Goal: Task Accomplishment & Management: Manage account settings

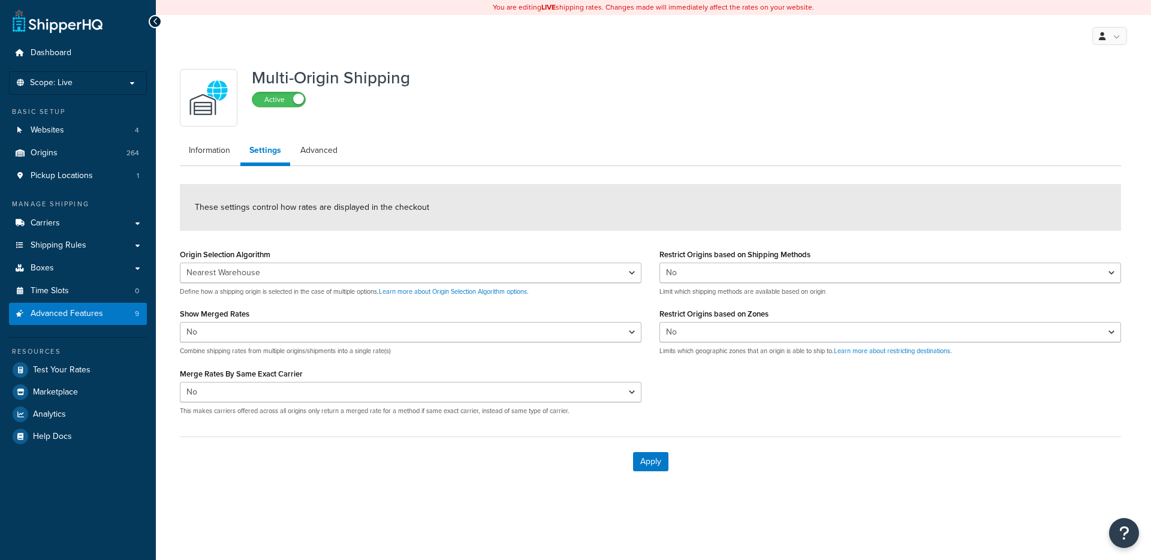
select select "false"
click at [67, 132] on link "Websites 4" at bounding box center [78, 130] width 138 height 22
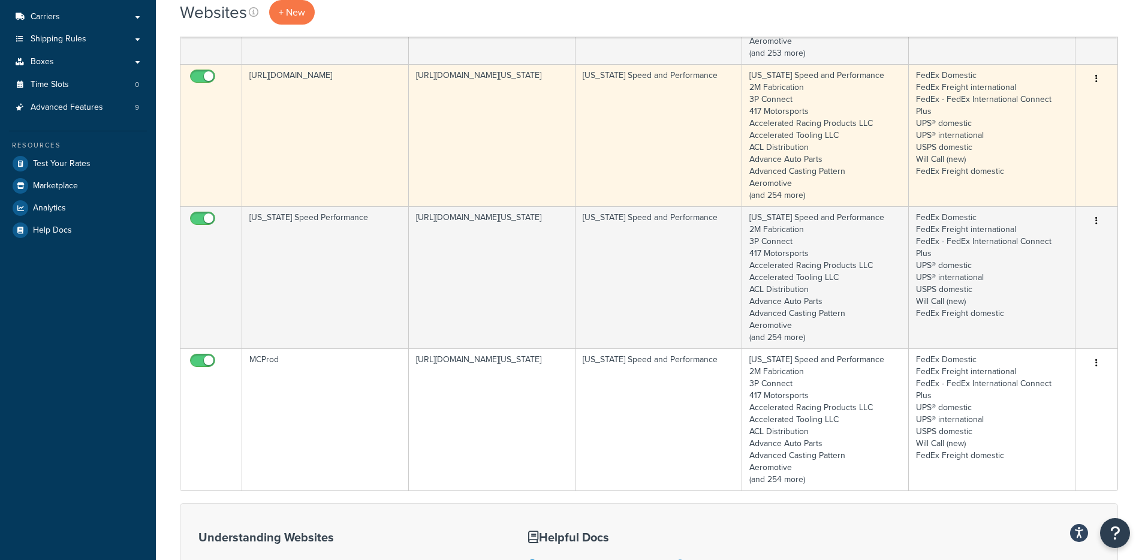
scroll to position [209, 0]
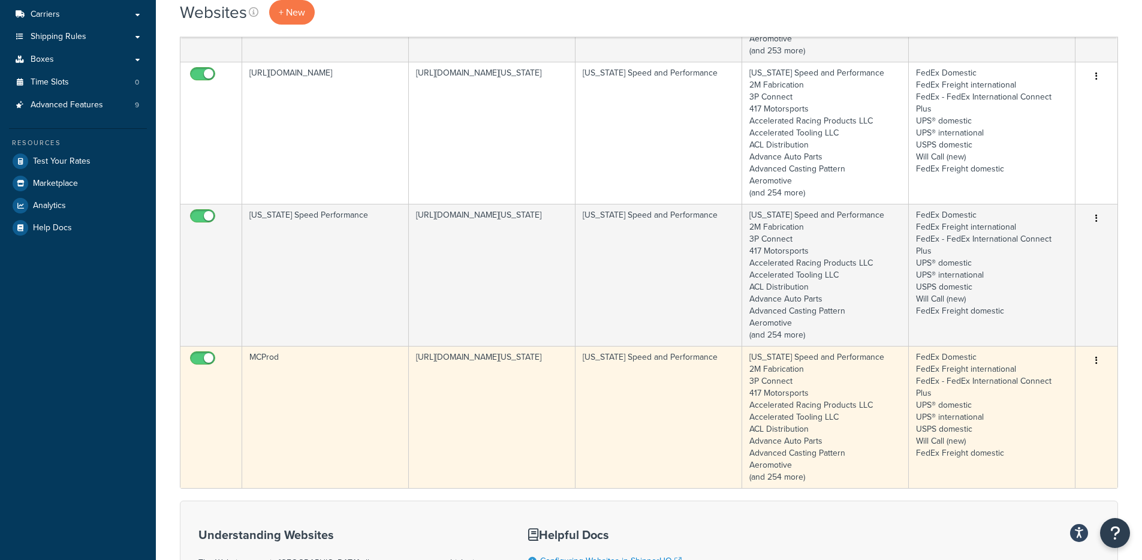
click at [509, 377] on td "https://mcprod.texas-speed.com/" at bounding box center [492, 417] width 167 height 142
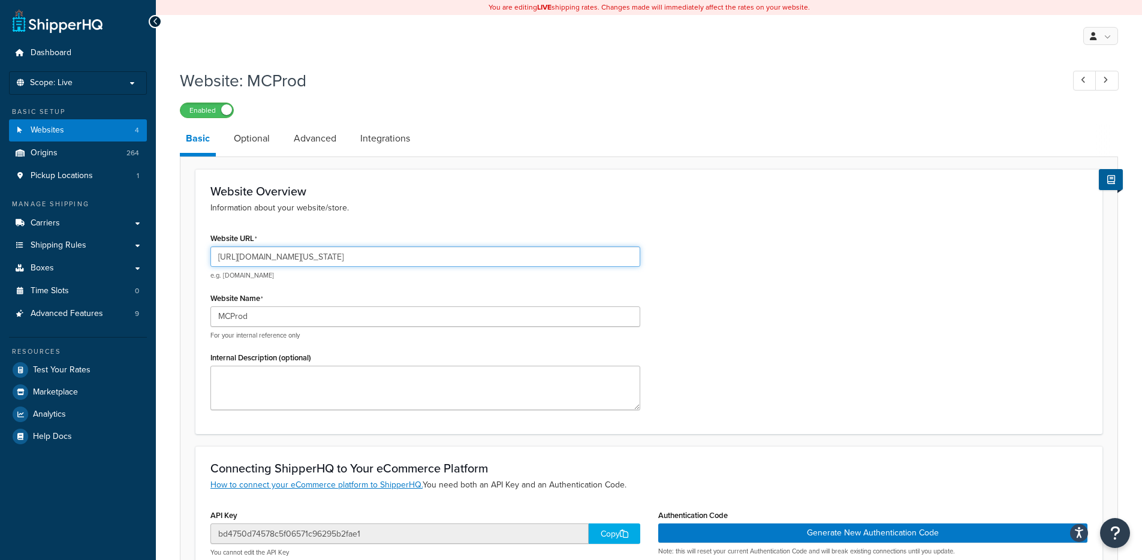
drag, startPoint x: 243, startPoint y: 255, endPoint x: 333, endPoint y: 257, distance: 89.9
click at [333, 257] on input "[URL][DOMAIN_NAME][US_STATE]" at bounding box center [425, 256] width 430 height 20
click at [249, 252] on input "[URL][DOMAIN_NAME][US_STATE]" at bounding box center [425, 256] width 430 height 20
drag, startPoint x: 245, startPoint y: 255, endPoint x: 335, endPoint y: 256, distance: 89.9
click at [335, 256] on input "[URL][DOMAIN_NAME][US_STATE]" at bounding box center [425, 256] width 430 height 20
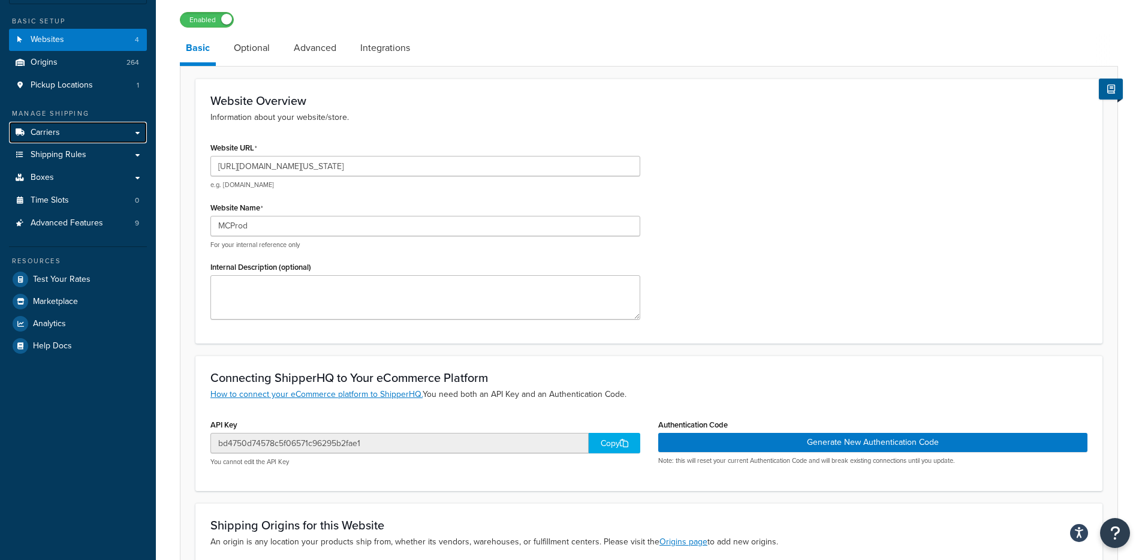
scroll to position [93, 0]
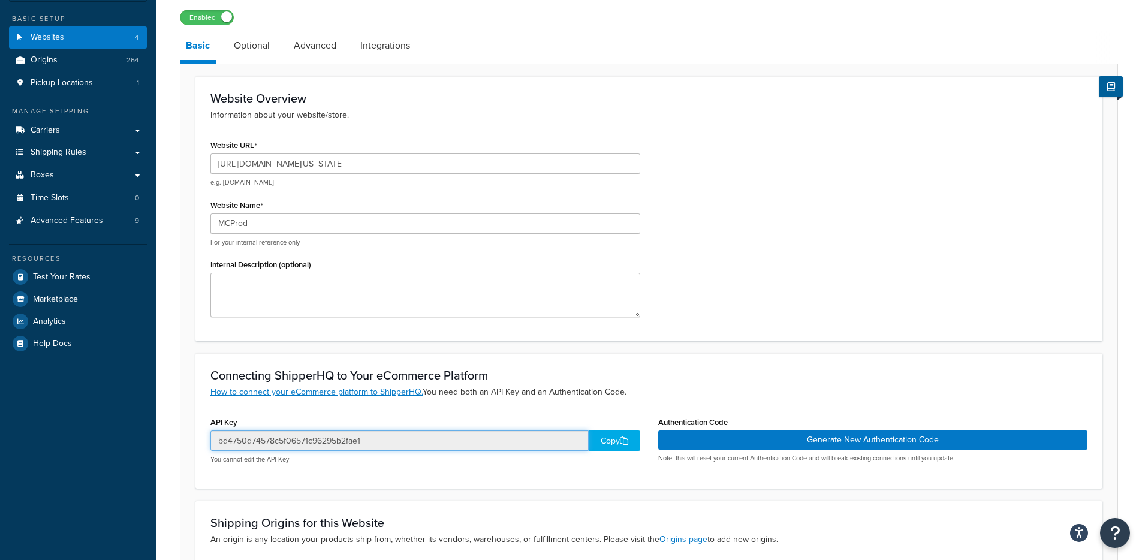
click at [323, 441] on input "bd4750d74578c5f06571c96295b2fae1" at bounding box center [399, 440] width 378 height 20
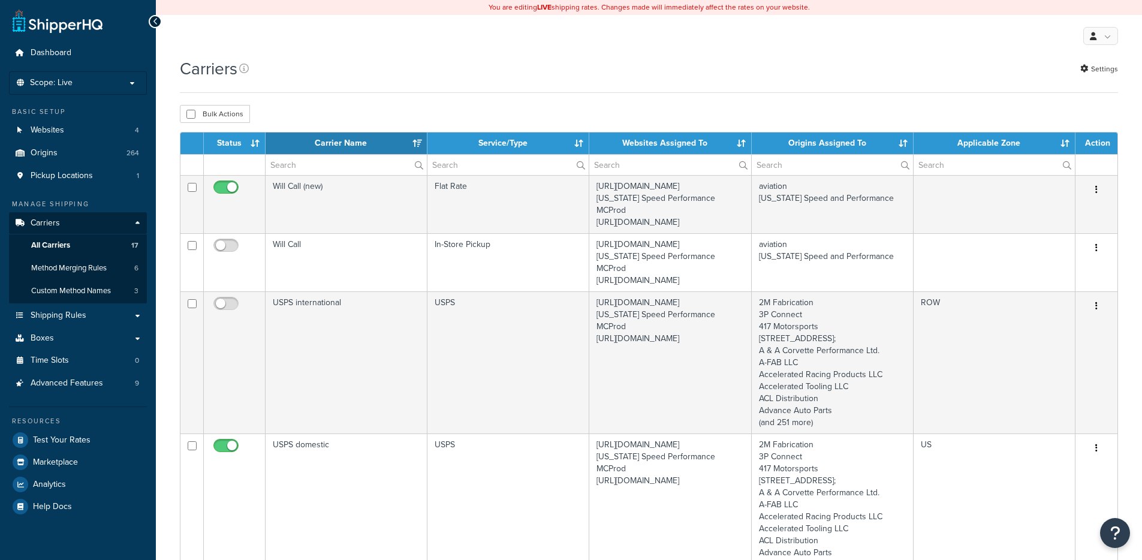
select select "15"
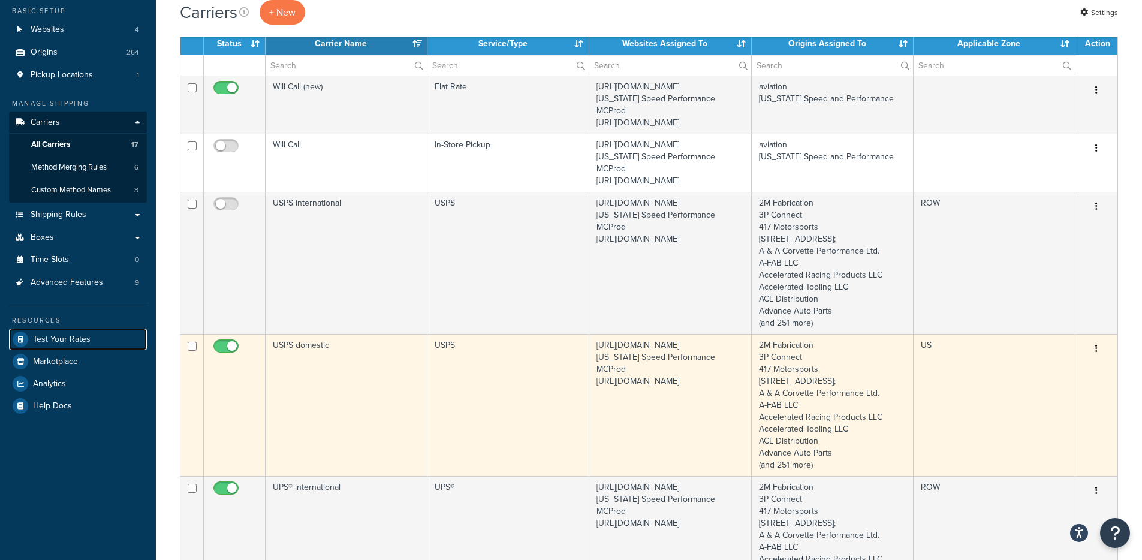
scroll to position [101, 0]
click at [1097, 352] on icon "button" at bounding box center [1096, 348] width 2 height 8
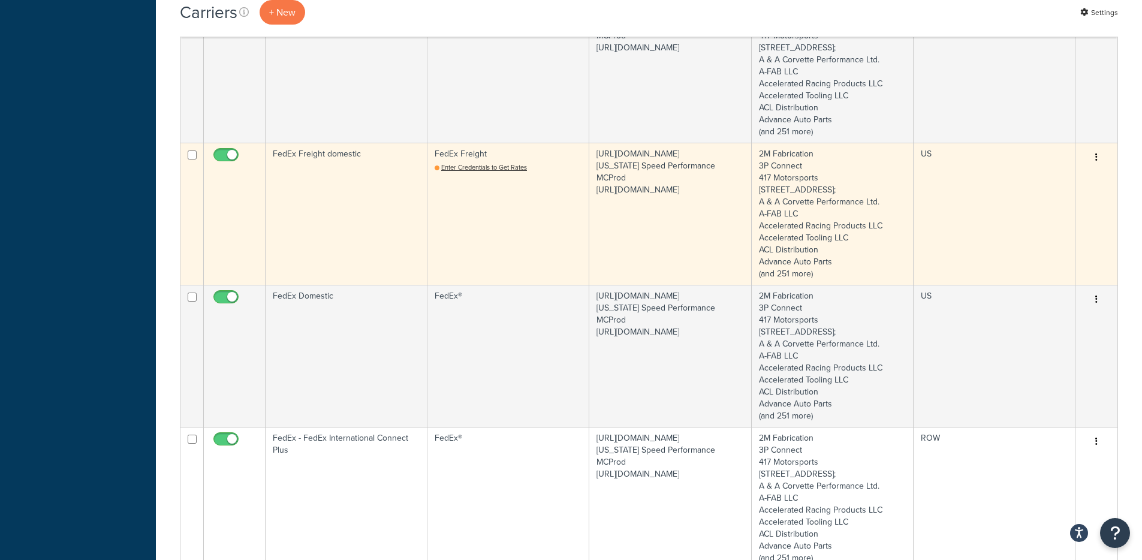
scroll to position [1145, 0]
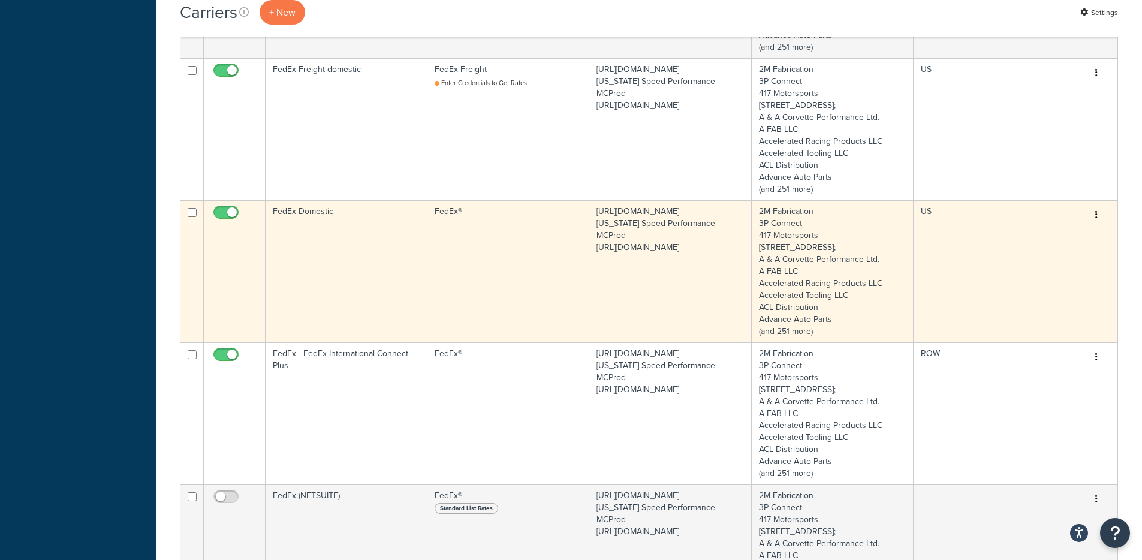
click at [1098, 225] on button "button" at bounding box center [1096, 215] width 17 height 19
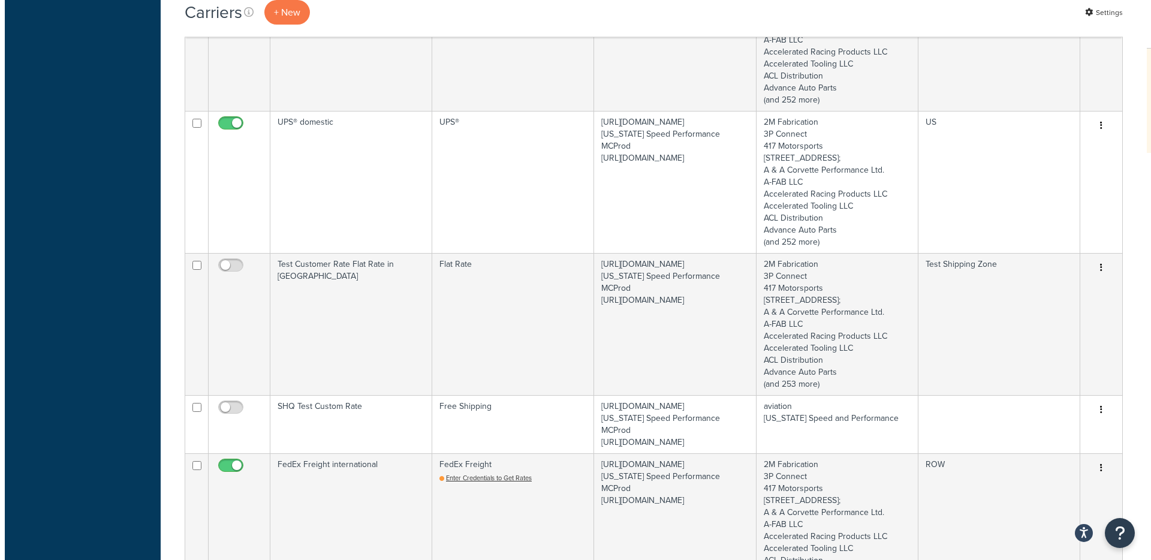
scroll to position [0, 0]
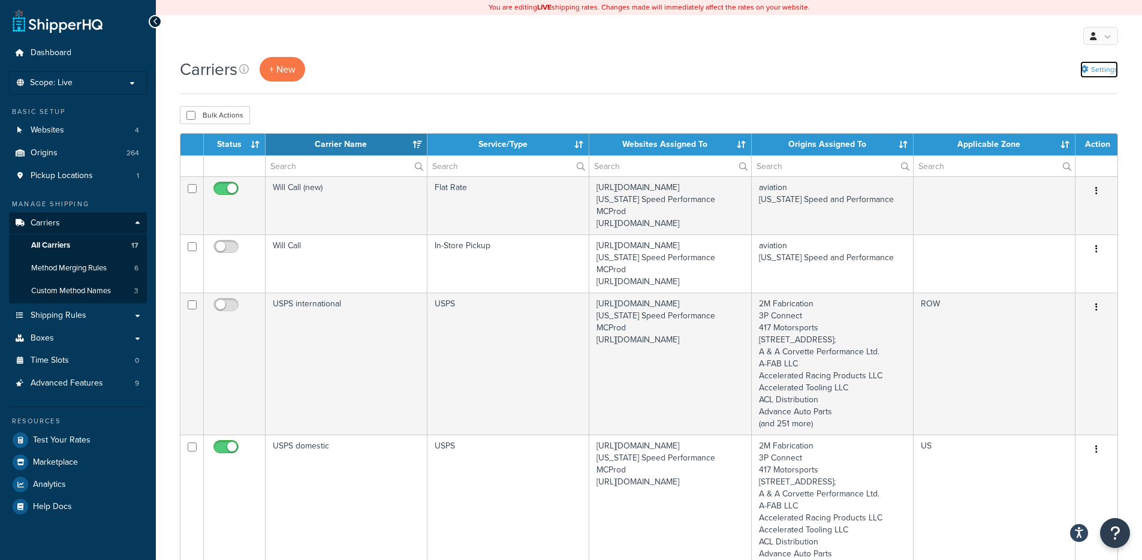
click at [1104, 70] on link "Settings" at bounding box center [1099, 69] width 38 height 17
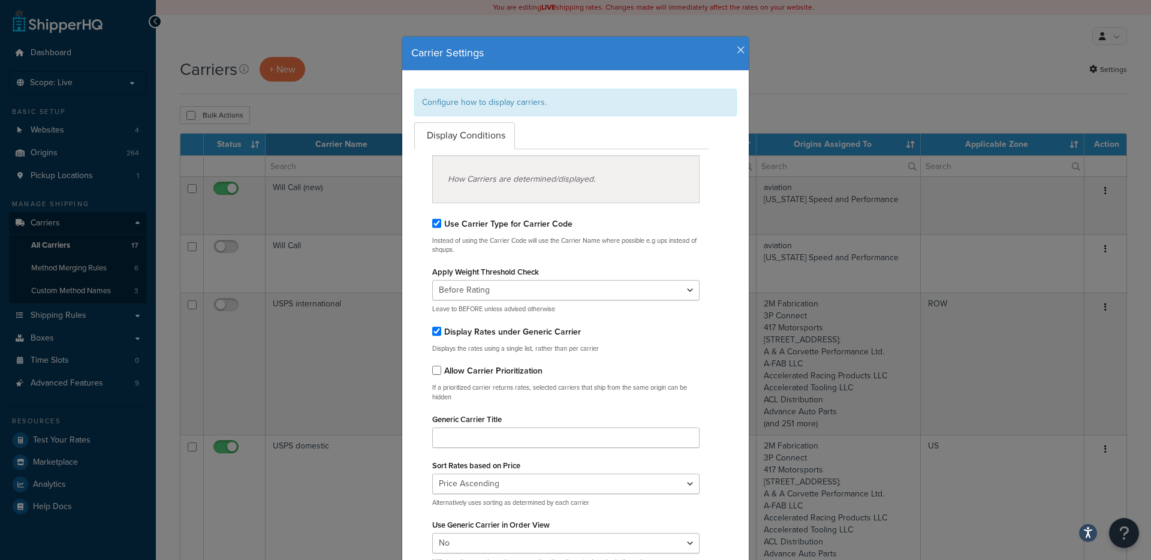
click at [739, 51] on icon "button" at bounding box center [741, 50] width 8 height 11
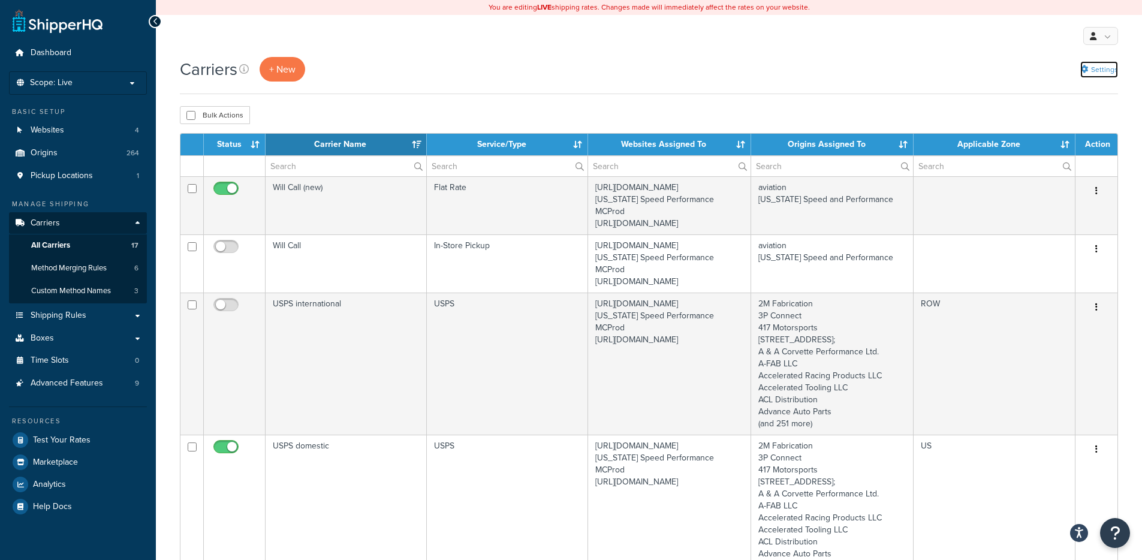
click at [1107, 70] on link "Settings" at bounding box center [1099, 69] width 38 height 17
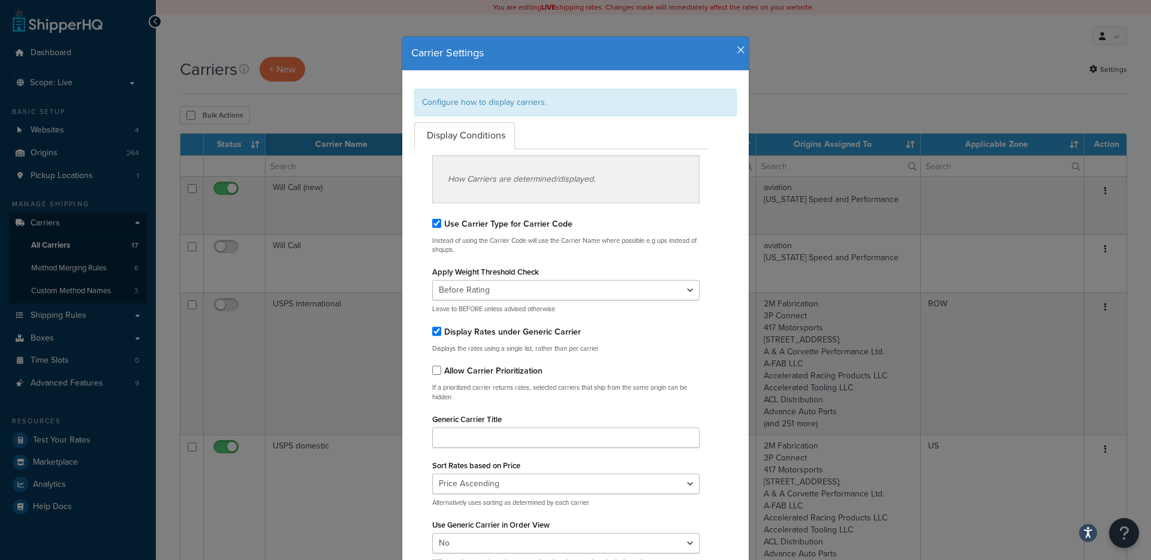
click at [470, 332] on label "Display Rates under Generic Carrier" at bounding box center [512, 332] width 137 height 13
click at [441, 332] on input "Display Rates under Generic Carrier" at bounding box center [436, 331] width 9 height 9
checkbox input "false"
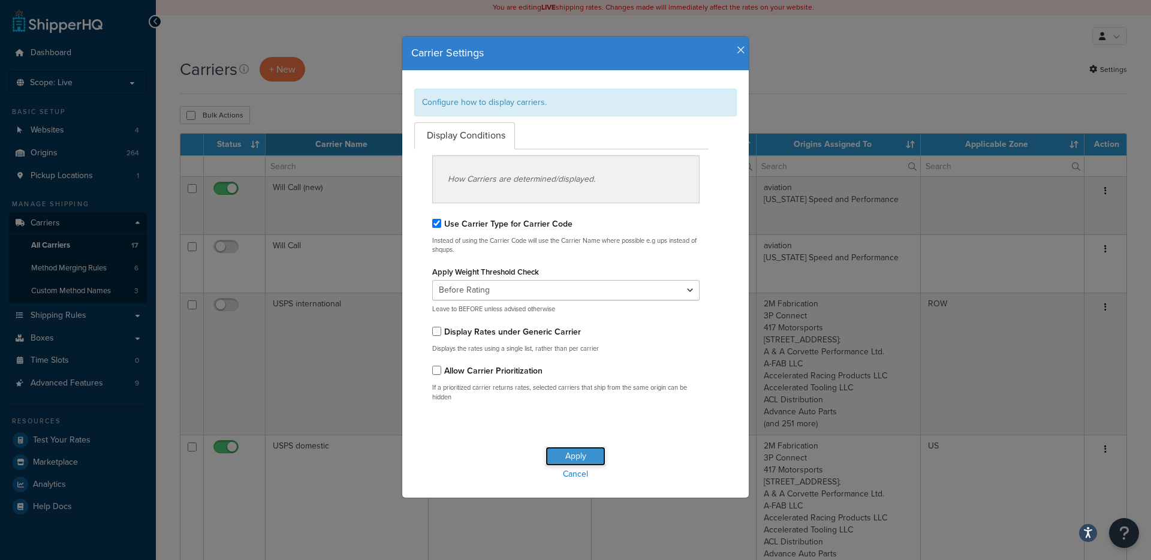
click at [561, 457] on button "Apply" at bounding box center [576, 456] width 60 height 19
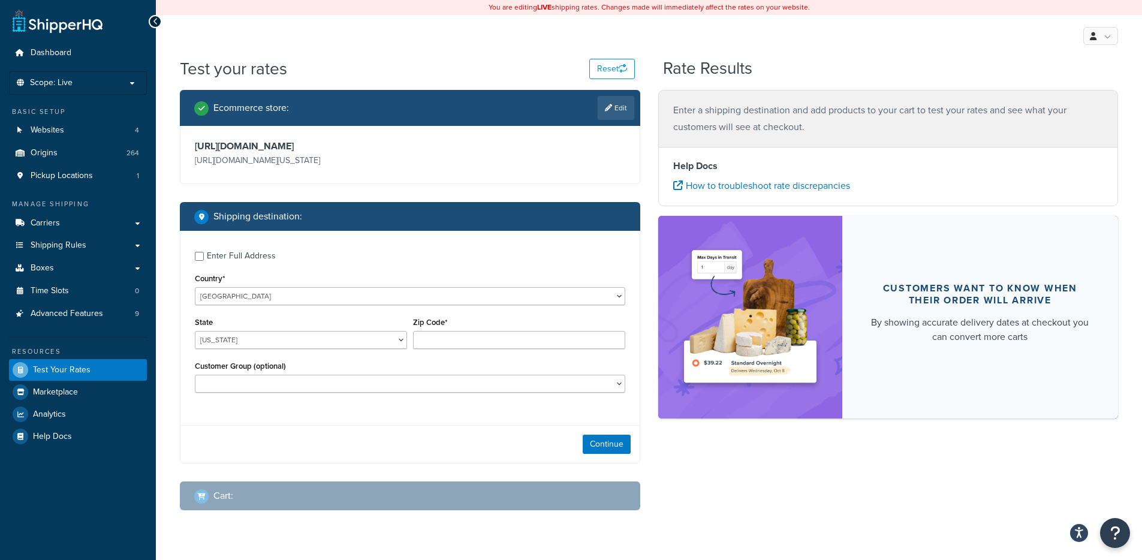
click at [595, 118] on div "Ecommerce store : Edit" at bounding box center [414, 108] width 440 height 24
click at [605, 114] on link "Edit" at bounding box center [616, 108] width 37 height 24
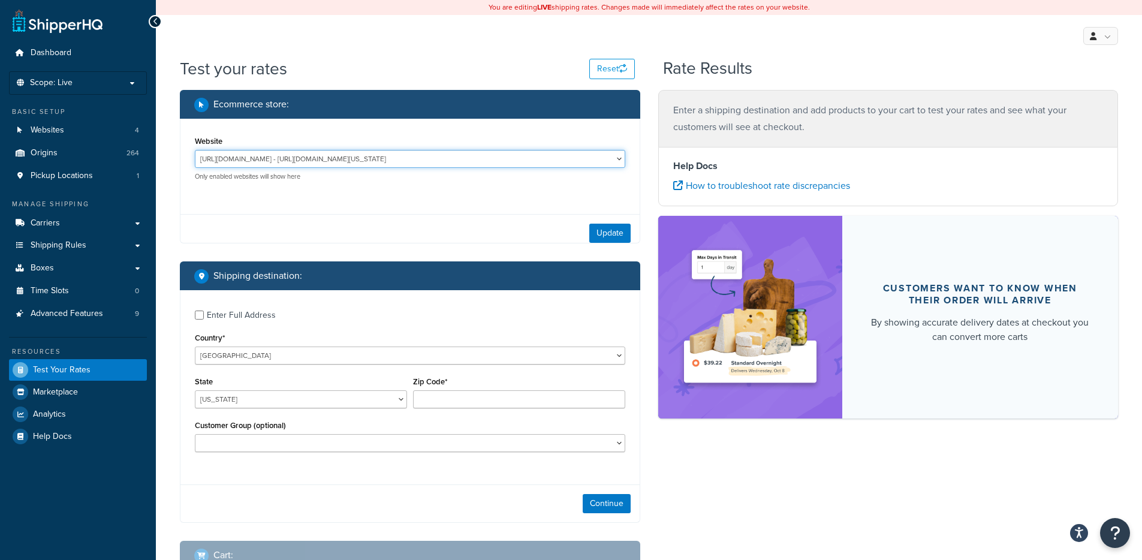
click at [436, 161] on select "[URL][DOMAIN_NAME] - [URL][DOMAIN_NAME][US_STATE] MCProd - [URL][DOMAIN_NAME][U…" at bounding box center [410, 159] width 430 height 18
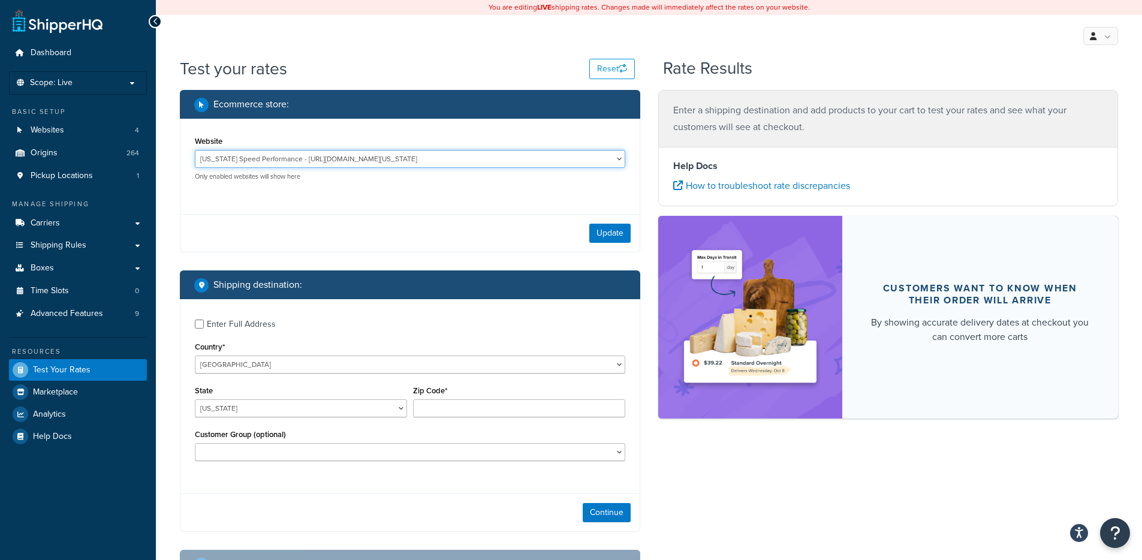
click at [487, 157] on select "[URL][DOMAIN_NAME] - [URL][DOMAIN_NAME][US_STATE] MCProd - [URL][DOMAIN_NAME][U…" at bounding box center [410, 159] width 430 height 18
select select "bd4750d74578c5f06571c96295b2fae1"
click at [618, 228] on button "Update" at bounding box center [609, 233] width 41 height 19
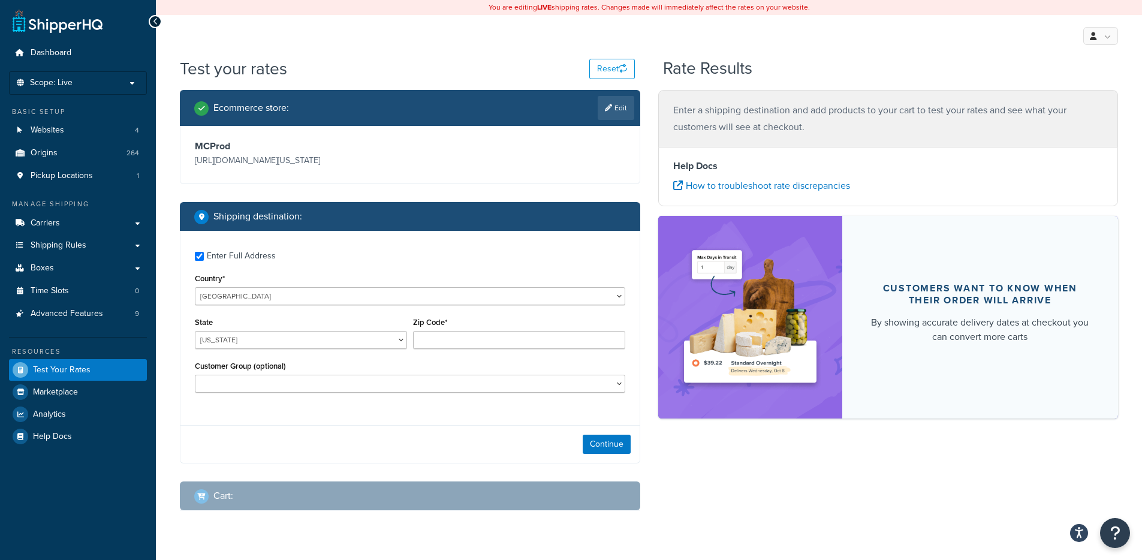
checkbox input "true"
type input "78133"
select select "[GEOGRAPHIC_DATA]"
select select
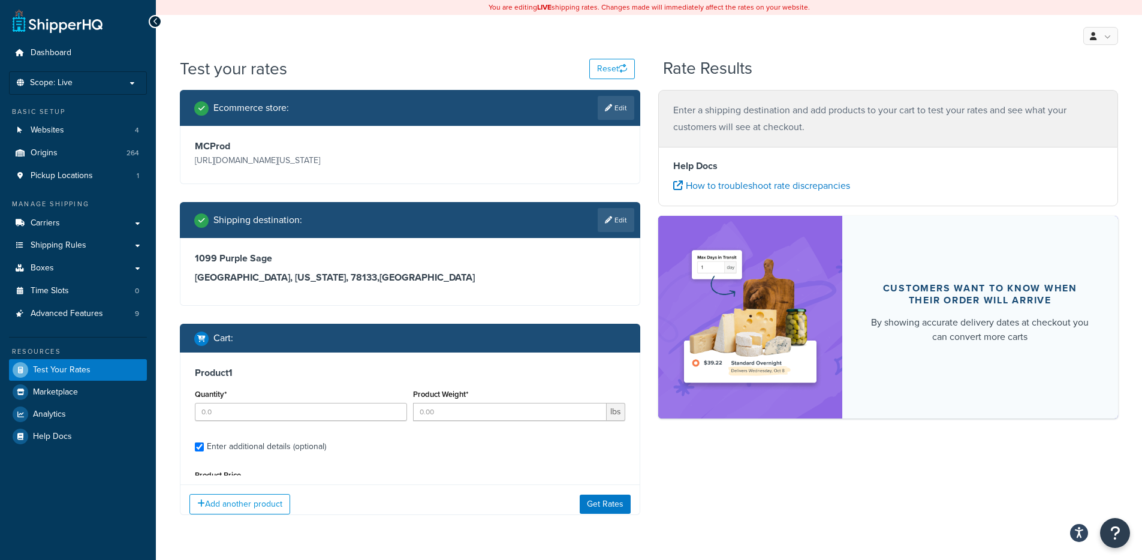
type input "1"
type input "11"
type input "409.99"
type input "7.000000"
type input "13.000000"
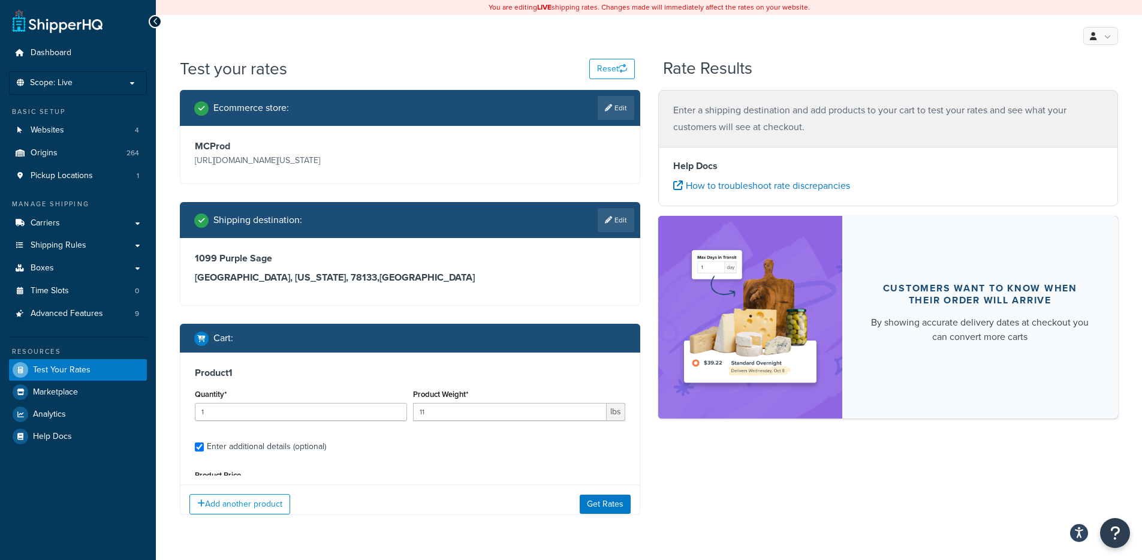
type input "25.000000"
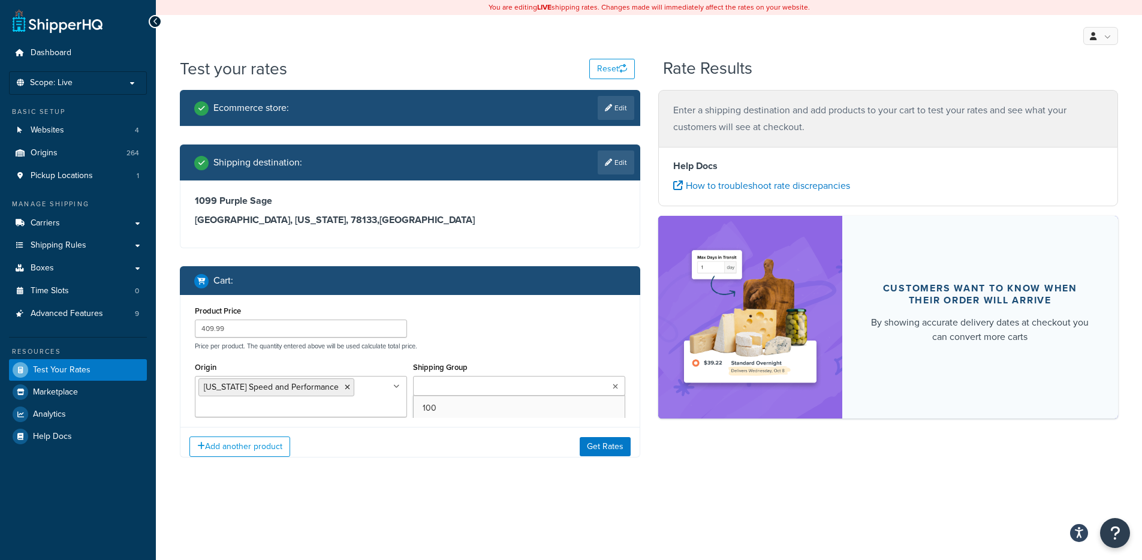
scroll to position [100, 0]
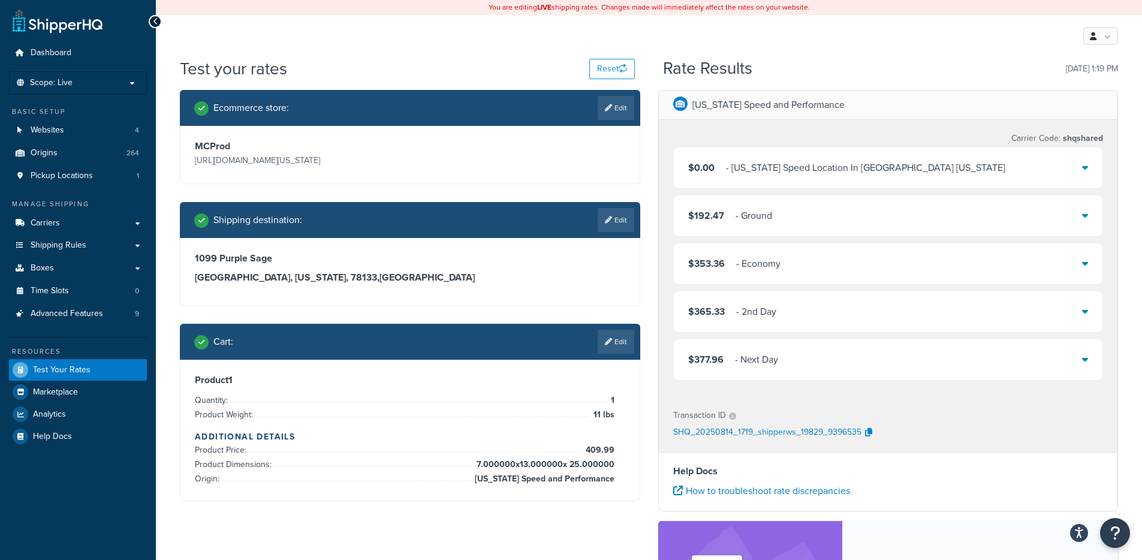
click at [840, 207] on div "$192.47 - Ground" at bounding box center [888, 215] width 429 height 41
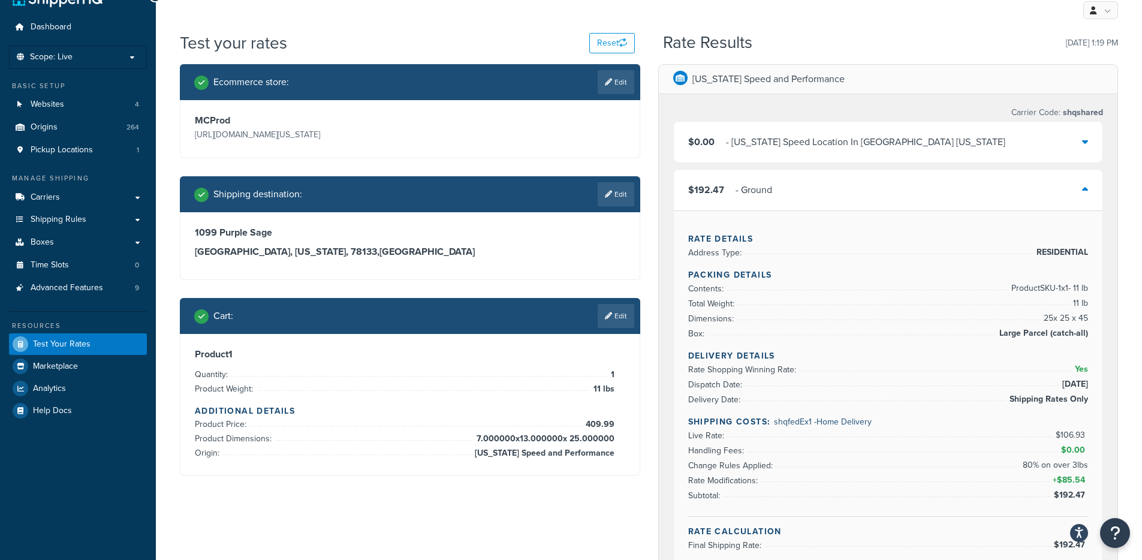
scroll to position [62, 0]
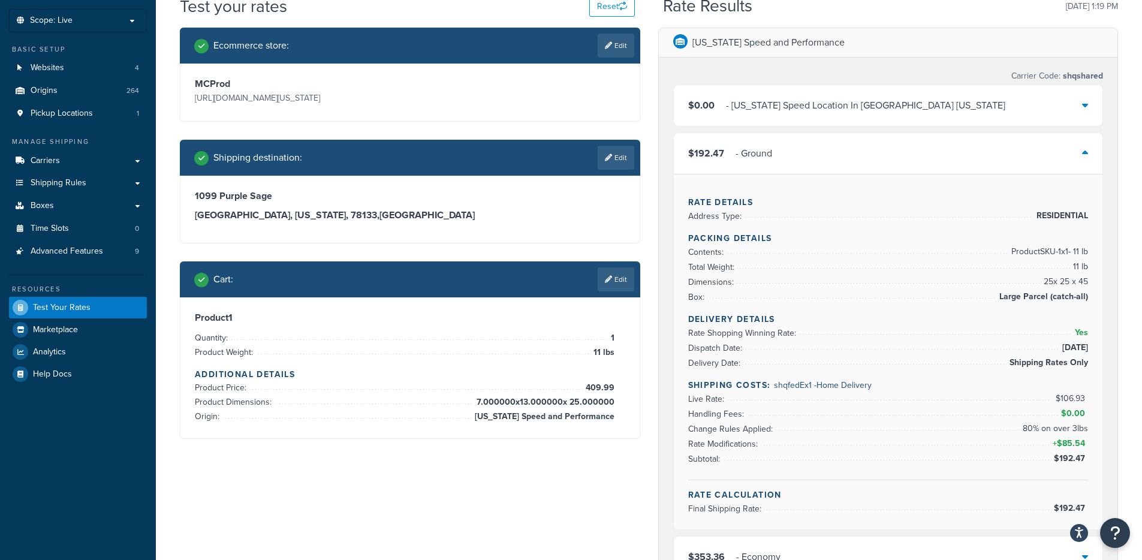
click at [752, 150] on div "- Ground" at bounding box center [754, 153] width 37 height 17
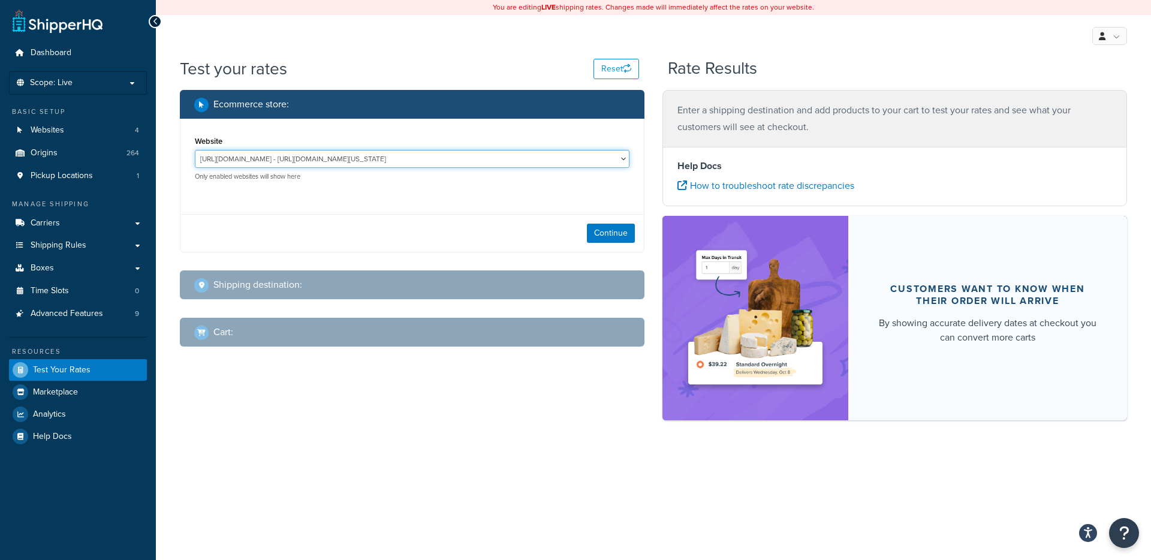
click at [357, 160] on select "[URL][DOMAIN_NAME] - [URL][DOMAIN_NAME][US_STATE] MCProd - [URL][DOMAIN_NAME][U…" at bounding box center [412, 159] width 435 height 18
select select "bd4750d74578c5f06571c96295b2fae1"
click at [603, 232] on button "Continue" at bounding box center [611, 233] width 48 height 19
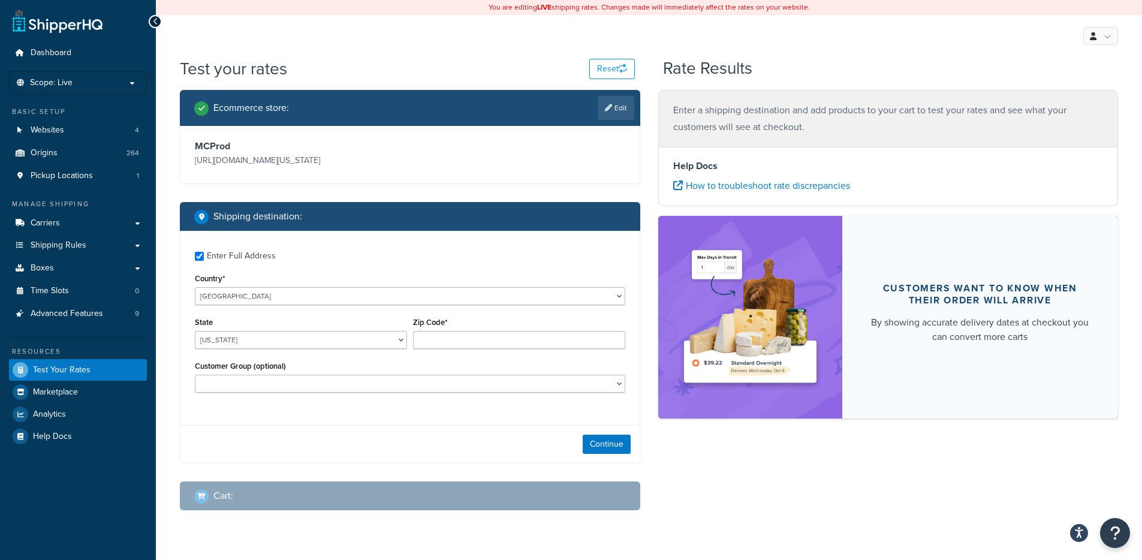
checkbox input "true"
type input "75201"
select select "[GEOGRAPHIC_DATA]"
select select
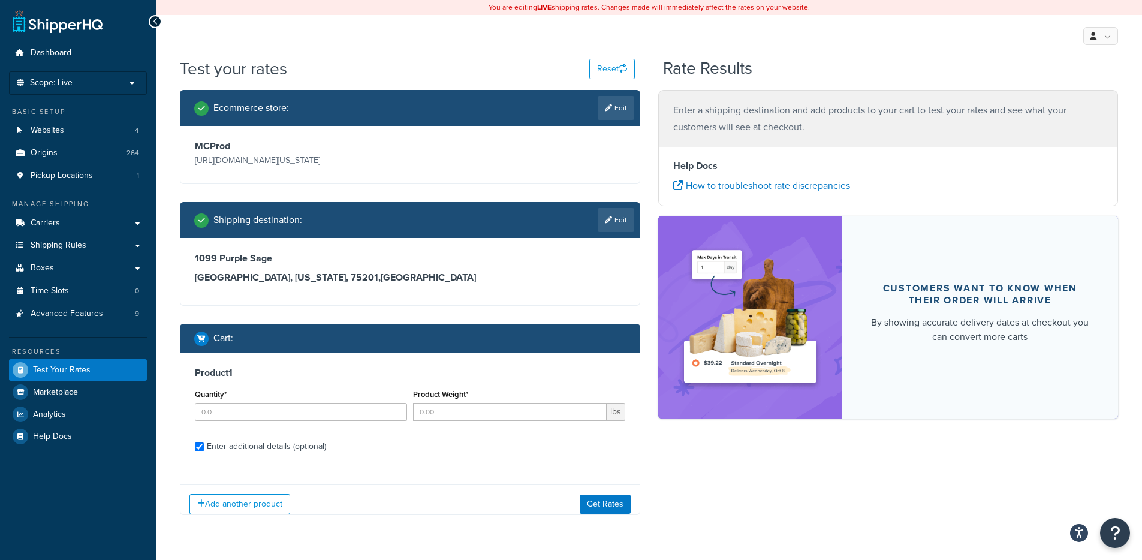
checkbox input "true"
type input "1"
type input "11"
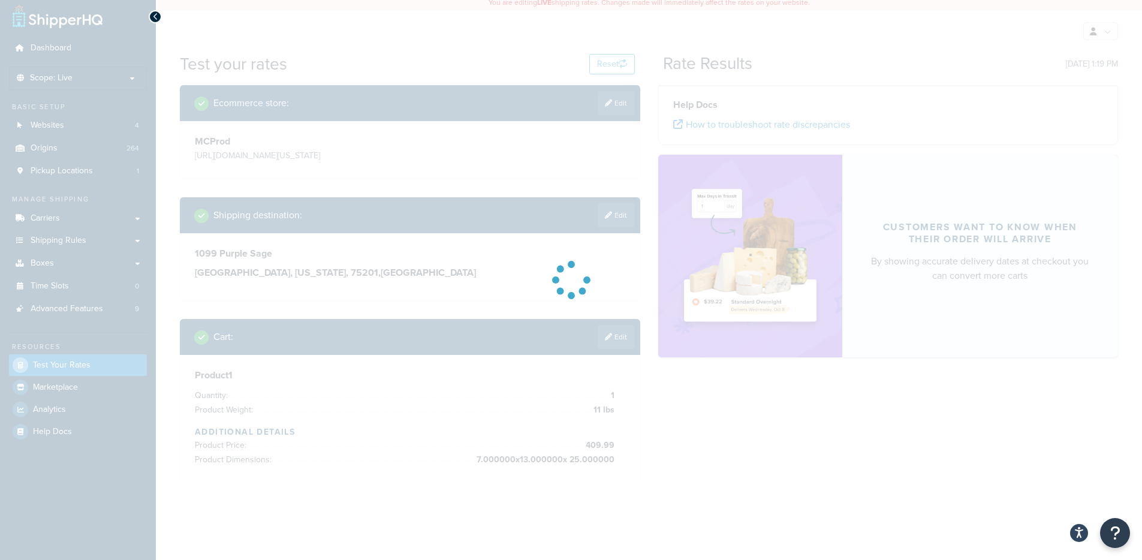
scroll to position [23, 0]
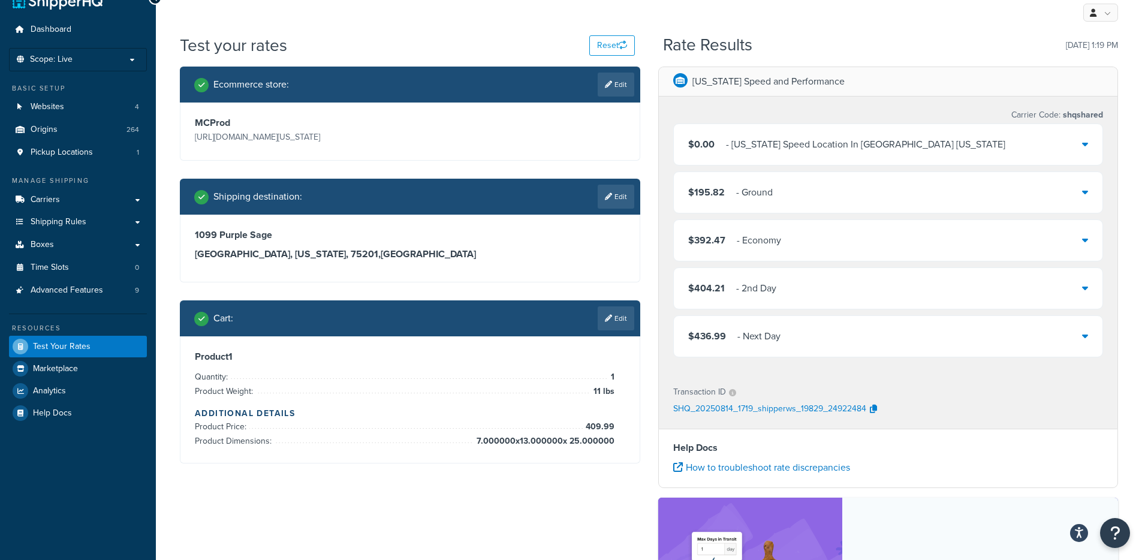
click at [841, 194] on div "$195.82 - Ground" at bounding box center [888, 192] width 429 height 41
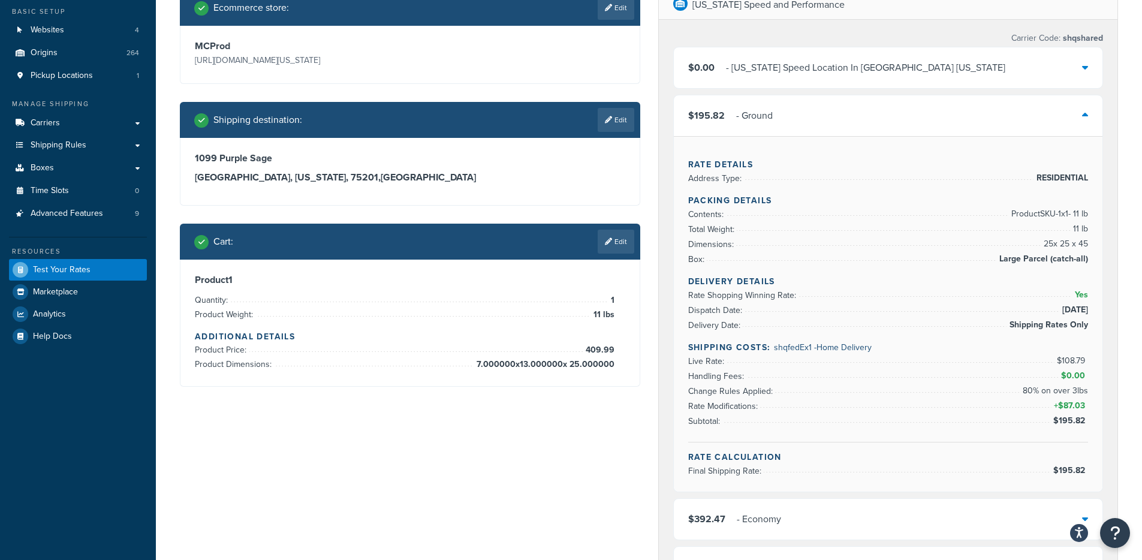
scroll to position [101, 0]
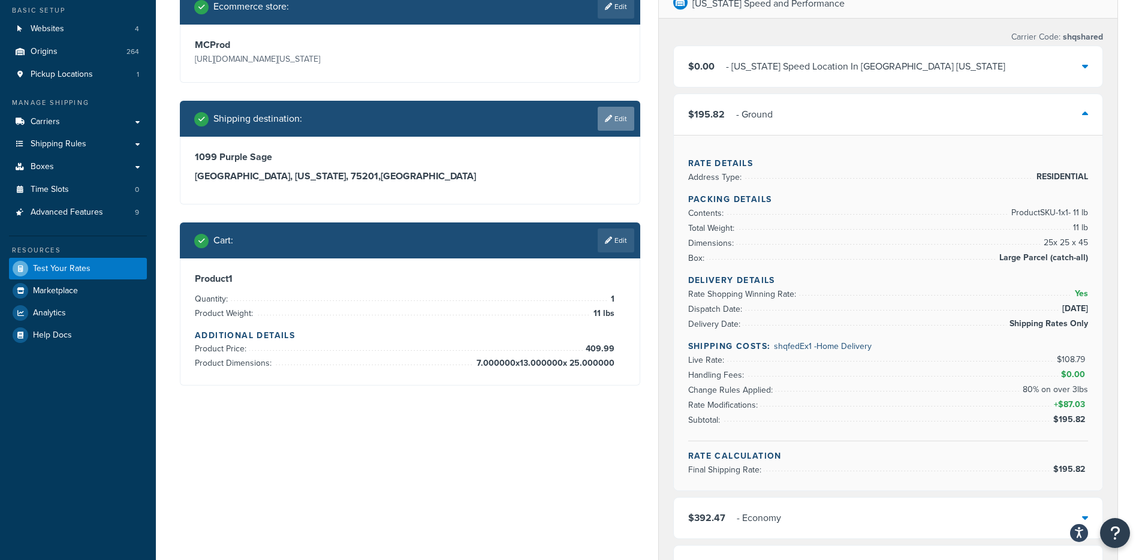
click at [611, 120] on link "Edit" at bounding box center [616, 119] width 37 height 24
select select "[GEOGRAPHIC_DATA]"
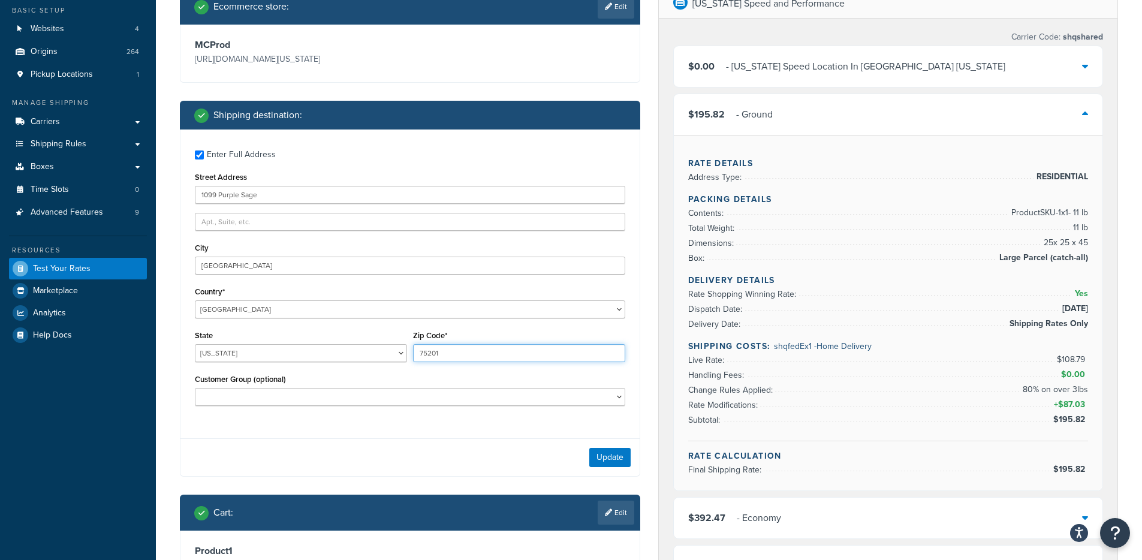
click at [440, 353] on input "75201" at bounding box center [519, 353] width 212 height 18
type input "78133"
click at [607, 452] on button "Update" at bounding box center [609, 457] width 41 height 19
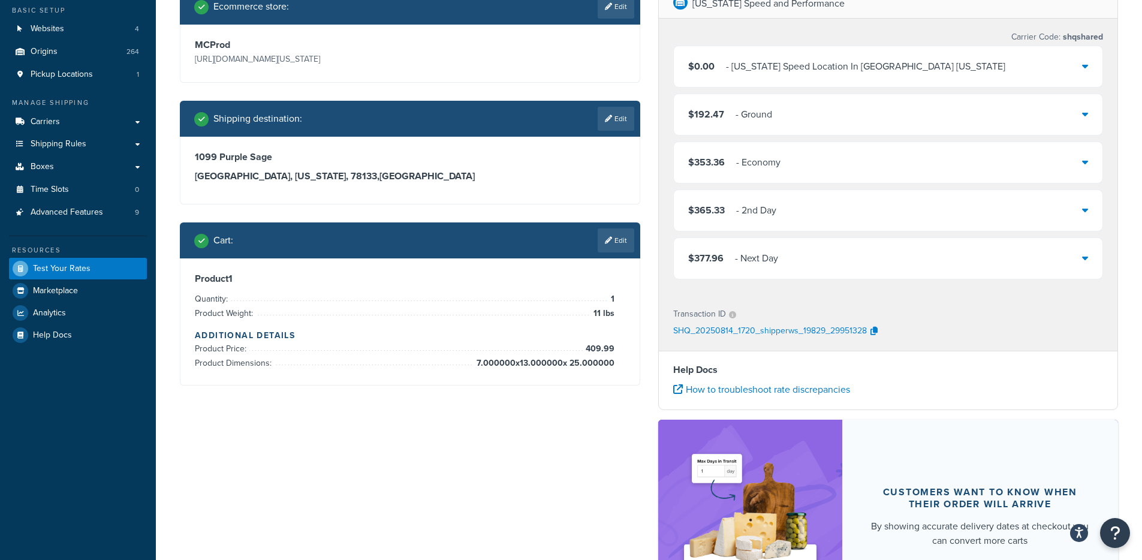
click at [939, 70] on div "$0.00 - [US_STATE] Speed Location In [GEOGRAPHIC_DATA] [US_STATE]" at bounding box center [888, 66] width 429 height 41
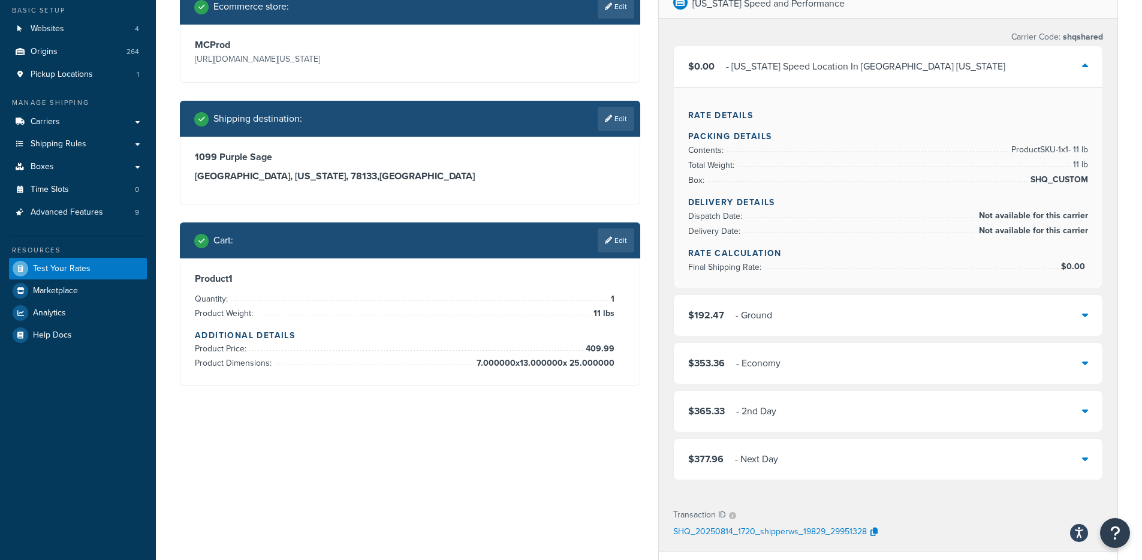
click at [898, 76] on div "$0.00 - [US_STATE] Speed Location In [GEOGRAPHIC_DATA] [US_STATE]" at bounding box center [888, 66] width 429 height 41
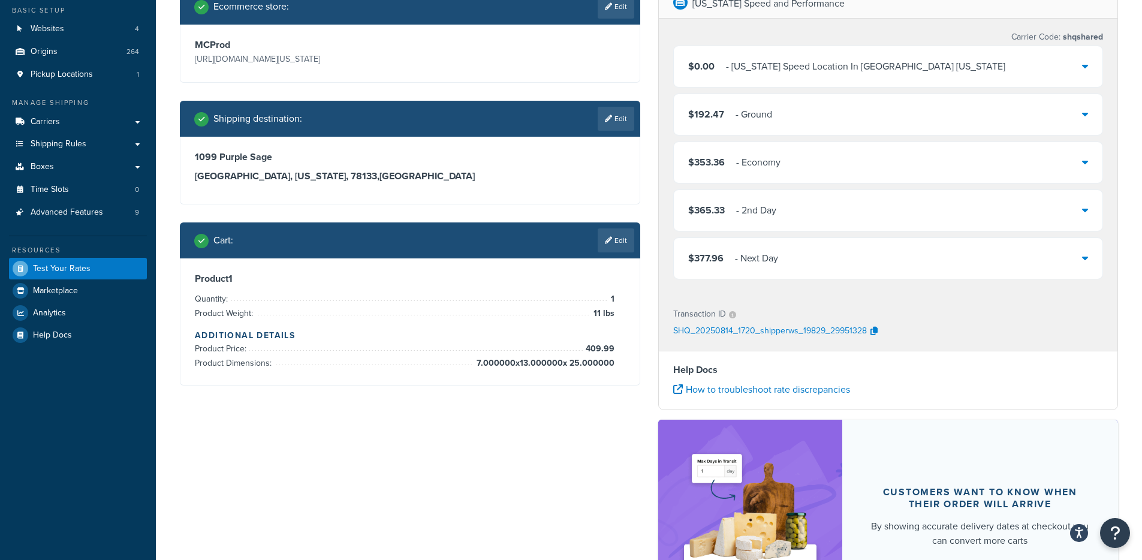
click at [785, 122] on div "$192.47 - Ground" at bounding box center [888, 114] width 429 height 41
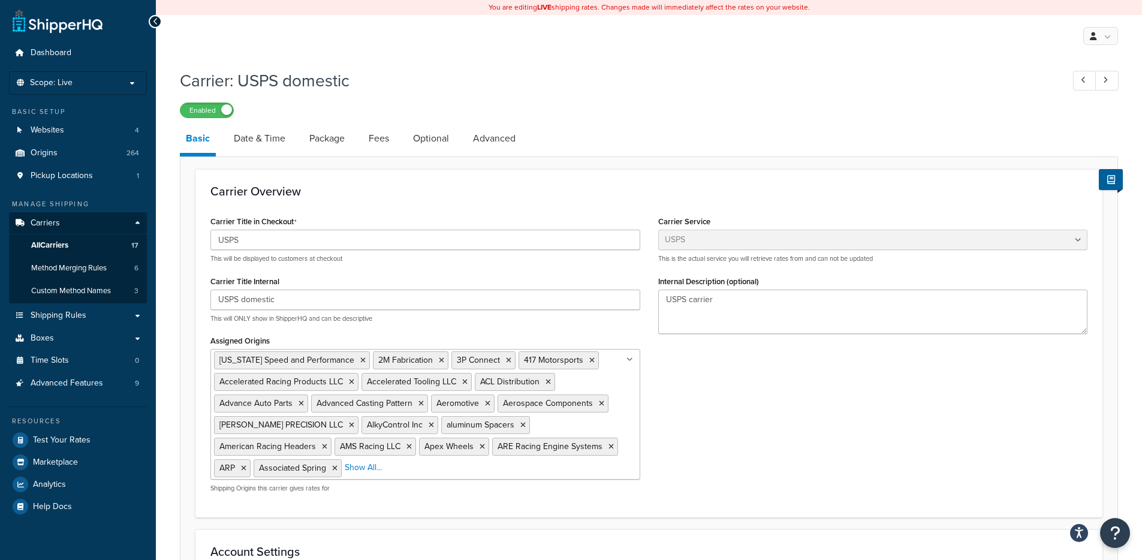
select select "usps"
select select "ONLINE"
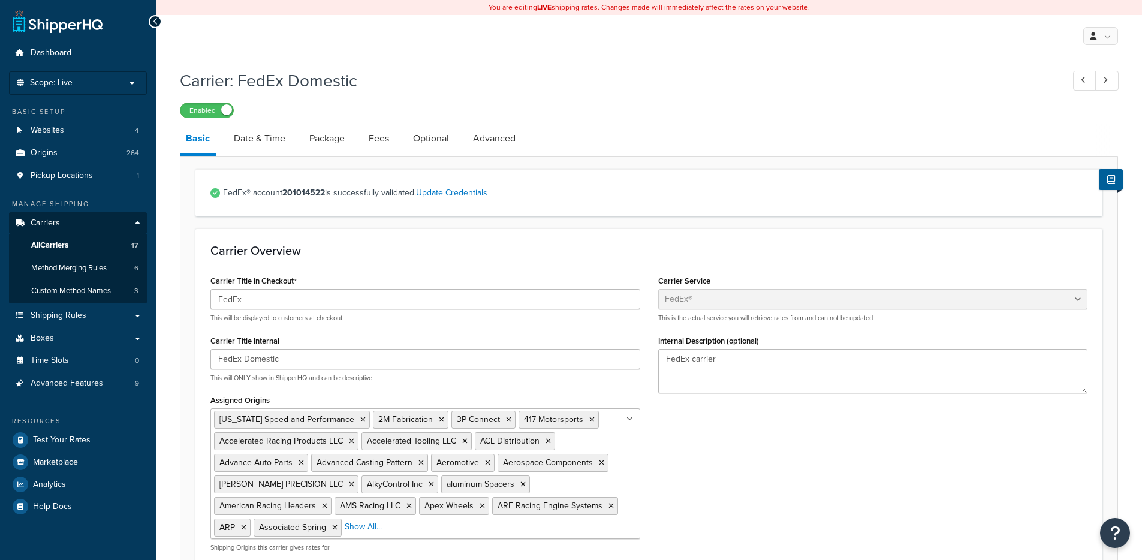
select select "fedEx"
select select "REGULAR_PICKUP"
select select "YOUR_PACKAGING"
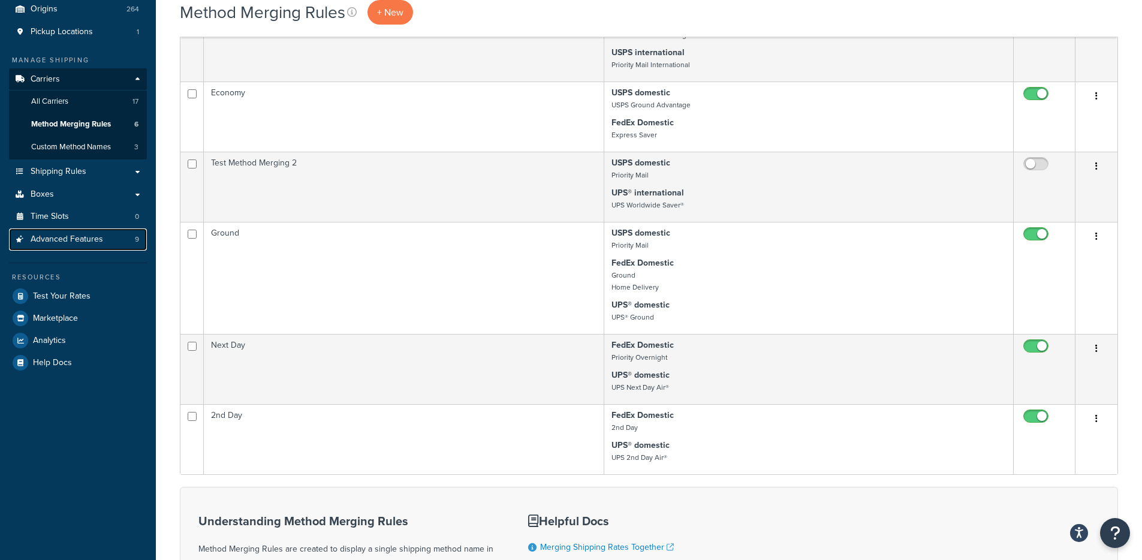
scroll to position [152, 0]
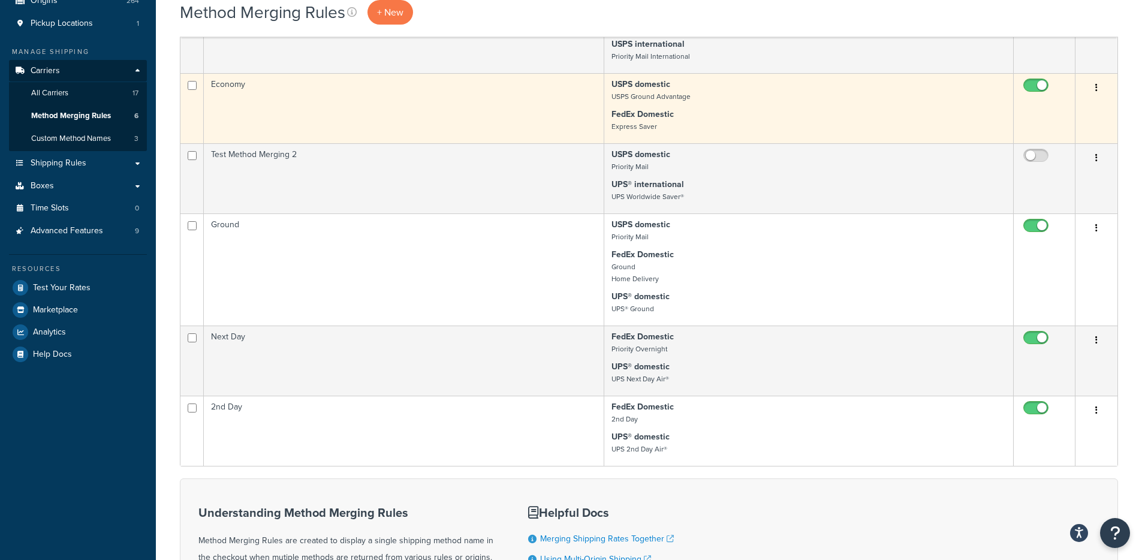
click at [1037, 85] on input "checkbox" at bounding box center [1037, 88] width 33 height 15
checkbox input "false"
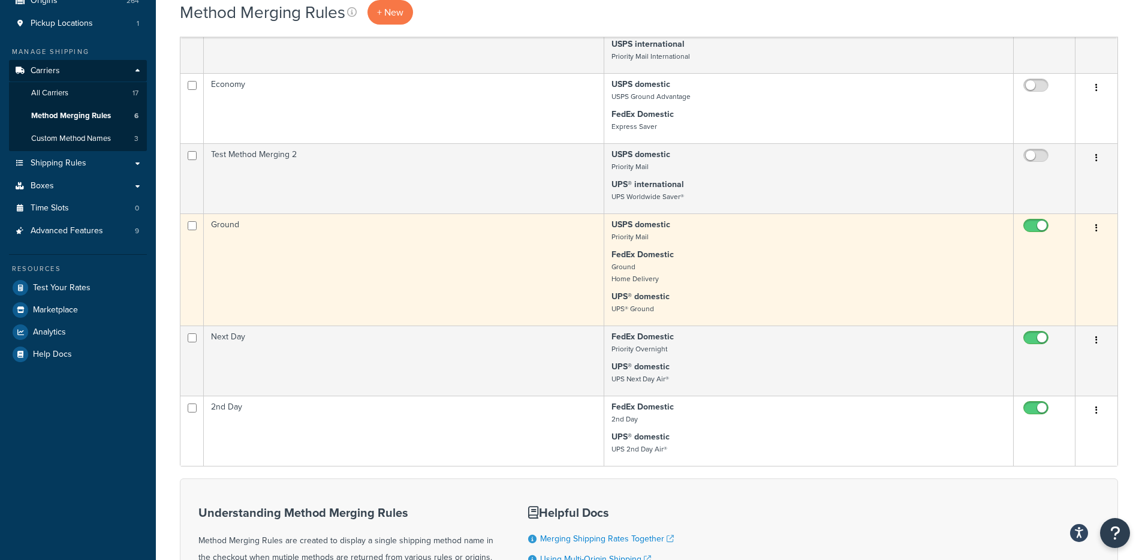
click at [1028, 224] on input "checkbox" at bounding box center [1037, 228] width 33 height 15
checkbox input "false"
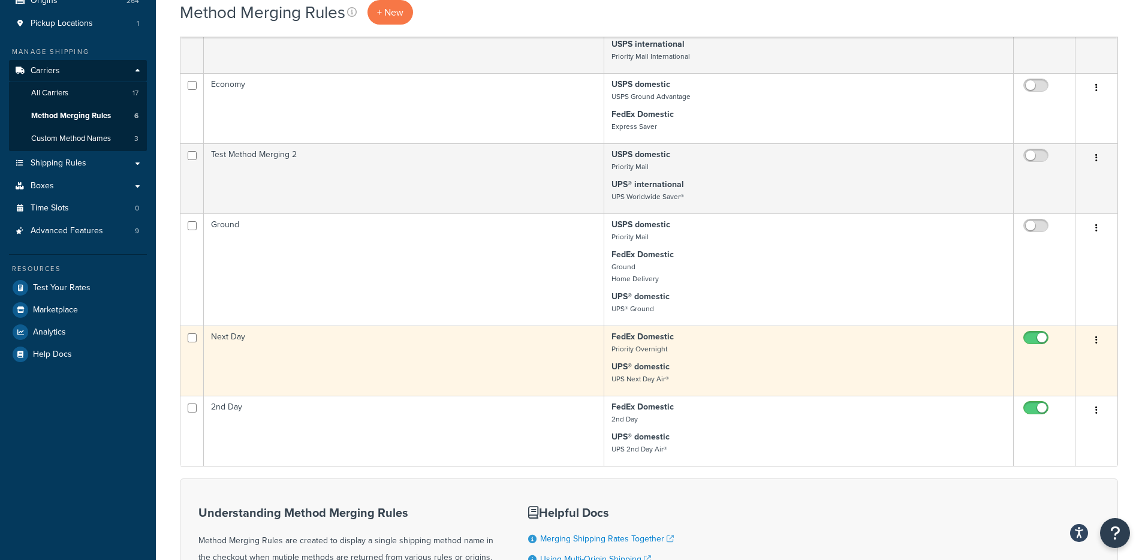
click at [1032, 338] on input "checkbox" at bounding box center [1037, 340] width 33 height 15
checkbox input "false"
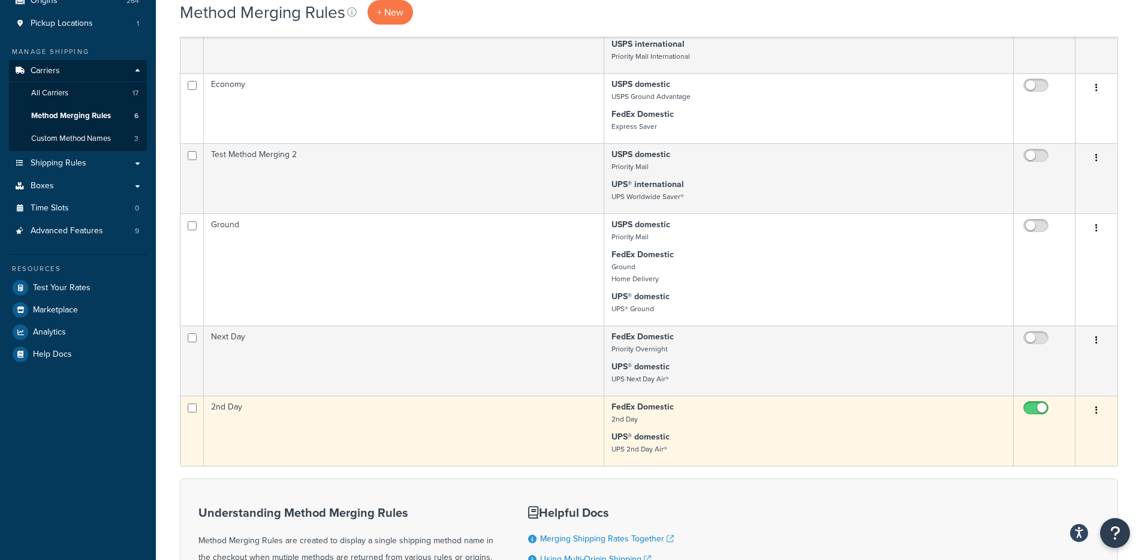
click at [1034, 409] on input "checkbox" at bounding box center [1037, 410] width 33 height 15
checkbox input "false"
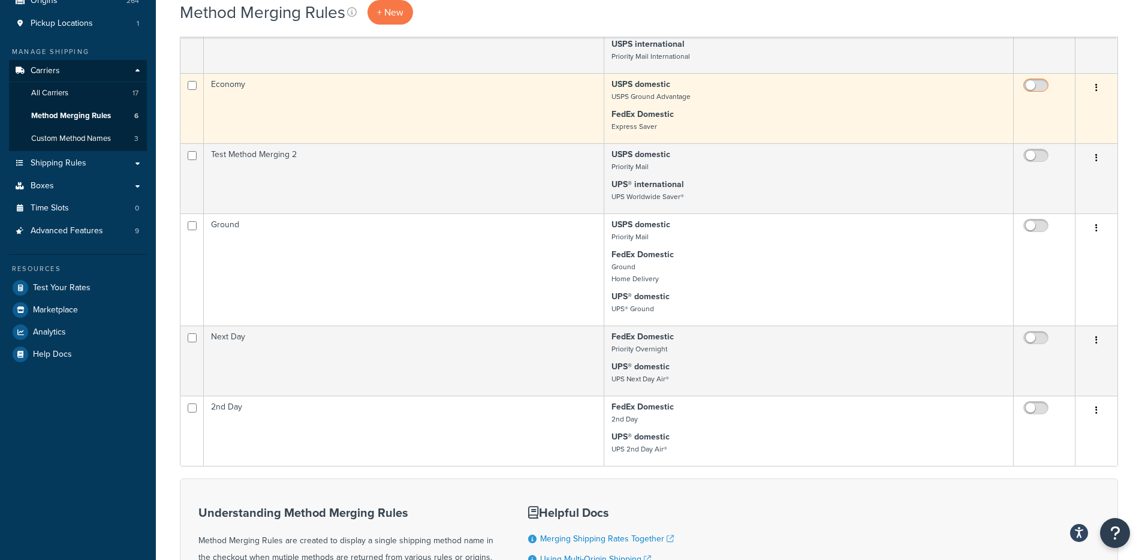
click at [1038, 88] on input "checkbox" at bounding box center [1037, 88] width 33 height 15
checkbox input "true"
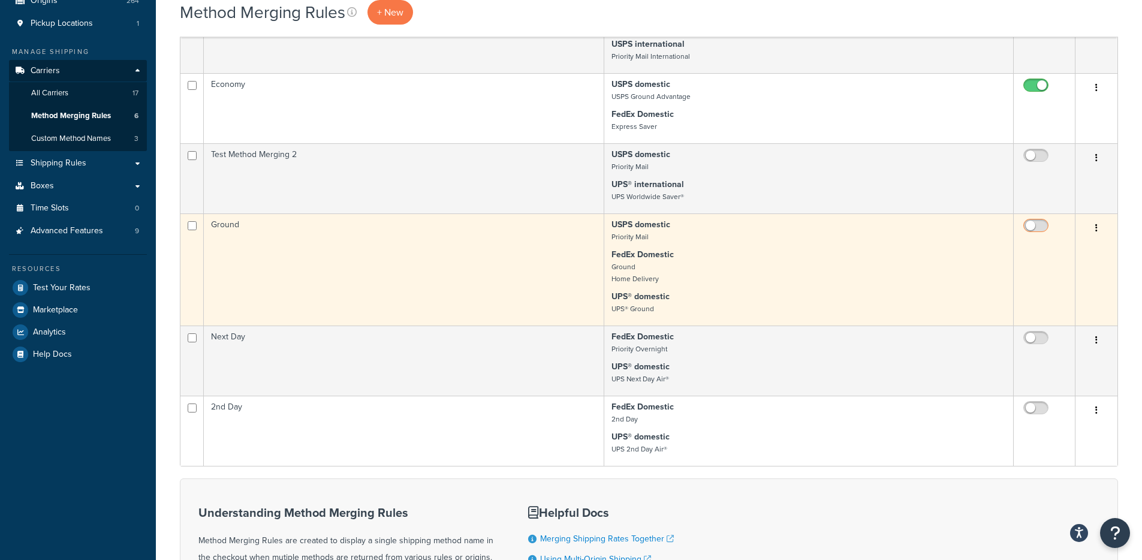
click at [1041, 226] on input "checkbox" at bounding box center [1037, 228] width 33 height 15
checkbox input "true"
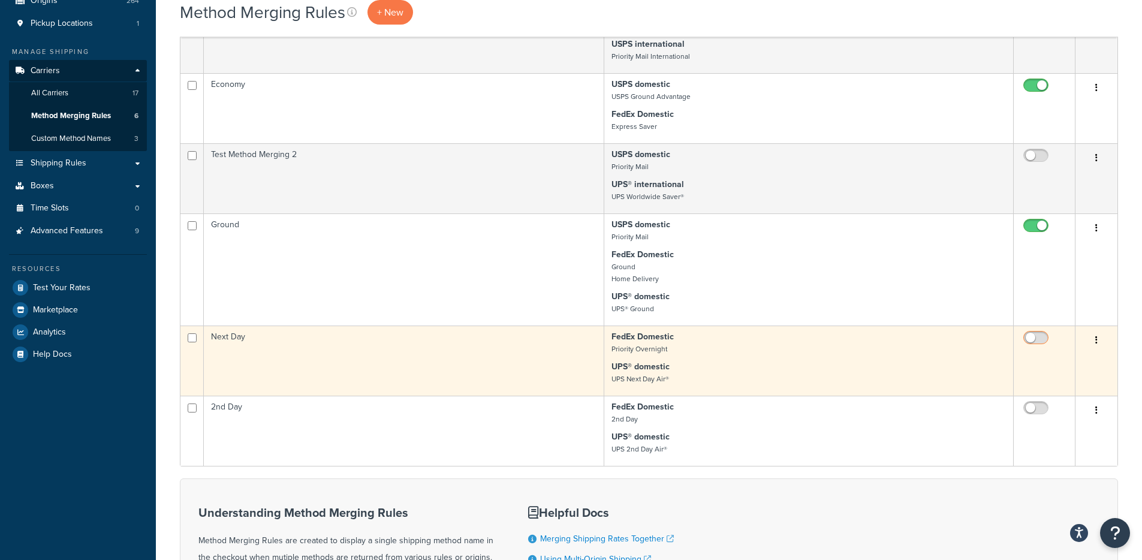
drag, startPoint x: 1037, startPoint y: 336, endPoint x: 1037, endPoint y: 343, distance: 7.2
click at [1037, 336] on input "checkbox" at bounding box center [1037, 340] width 33 height 15
checkbox input "true"
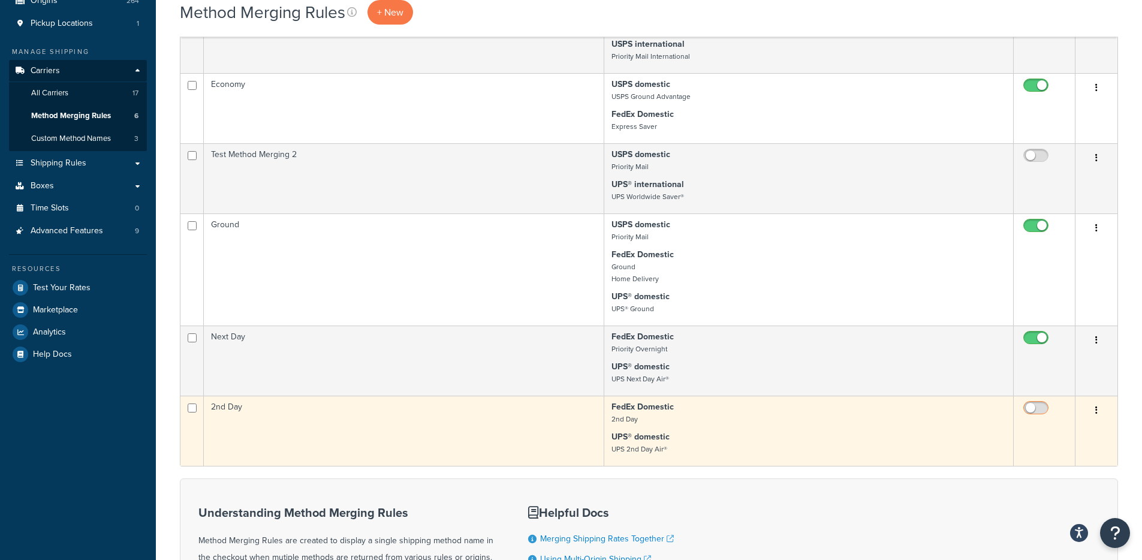
click at [1038, 411] on input "checkbox" at bounding box center [1037, 410] width 33 height 15
checkbox input "true"
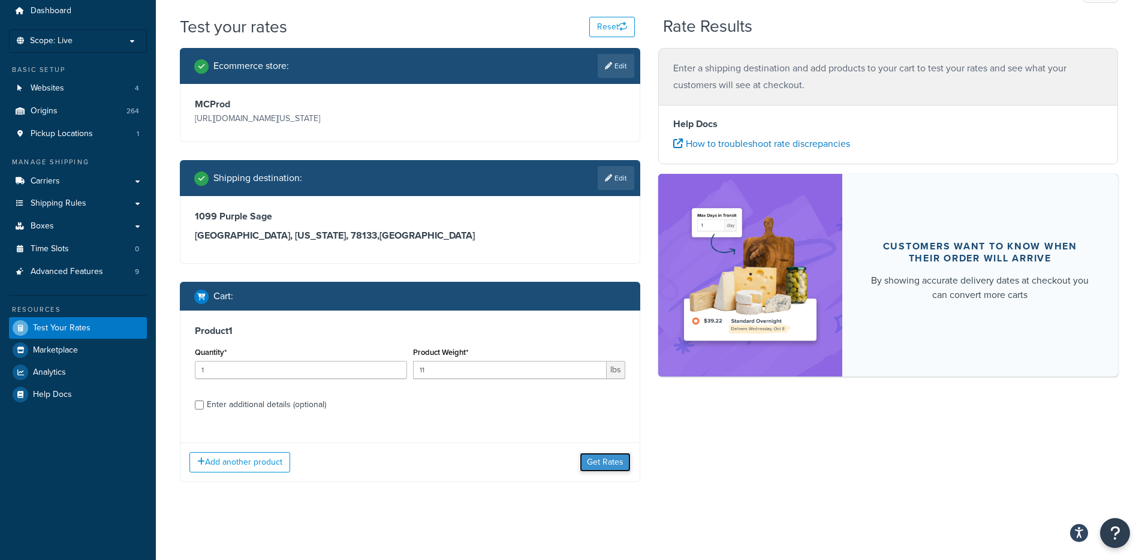
click at [611, 459] on button "Get Rates" at bounding box center [605, 462] width 51 height 19
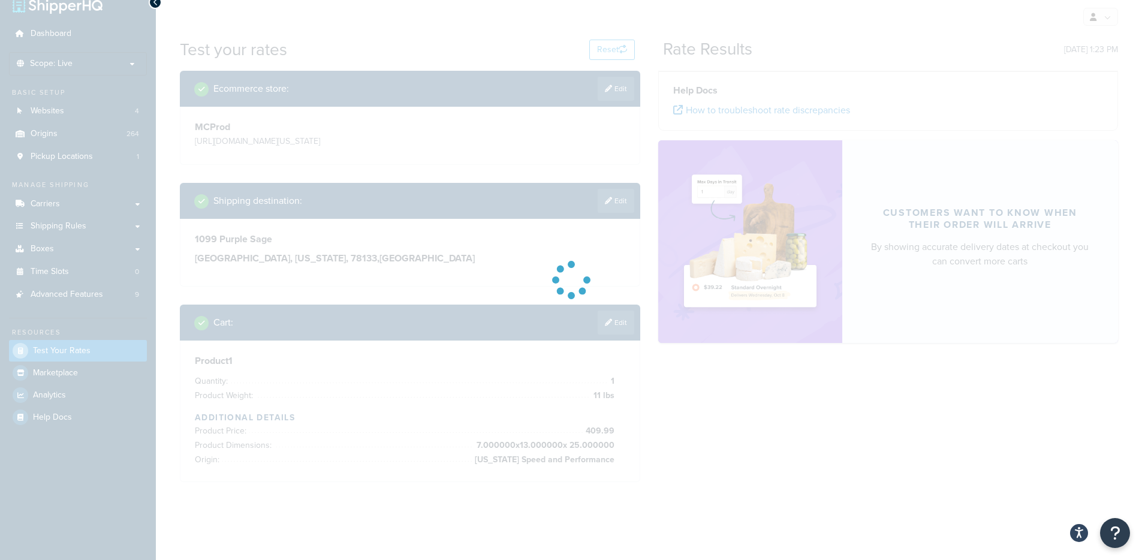
scroll to position [42, 0]
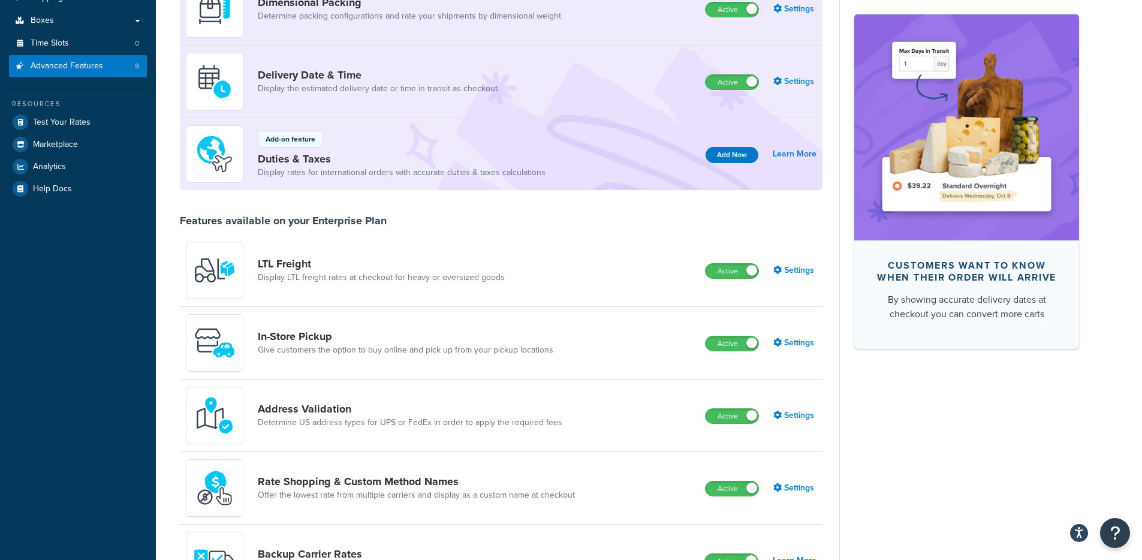
scroll to position [289, 0]
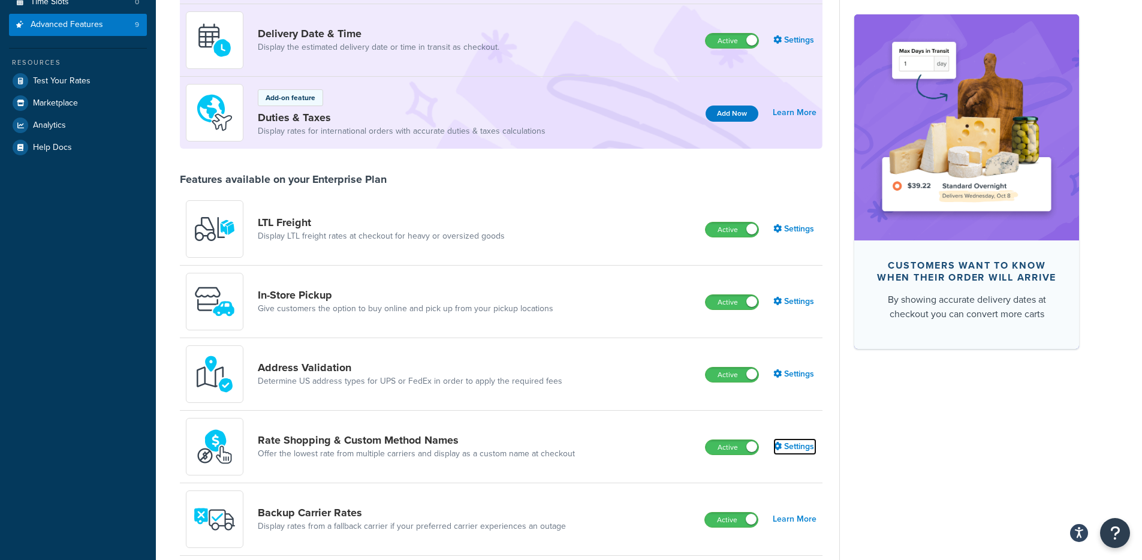
click at [794, 443] on link "Settings" at bounding box center [794, 446] width 43 height 17
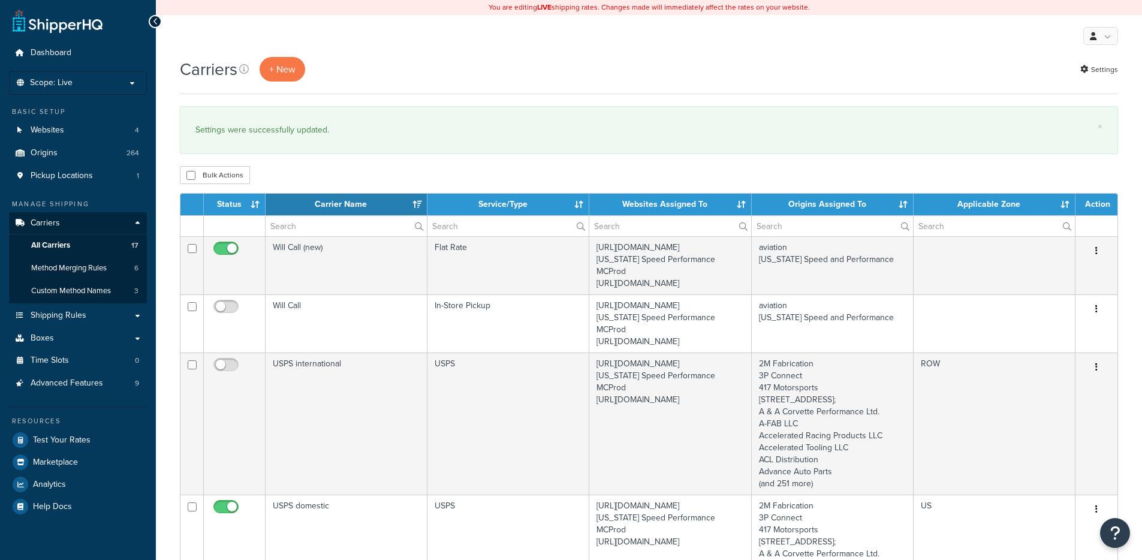
select select "15"
click at [1105, 72] on link "Settings" at bounding box center [1099, 69] width 38 height 17
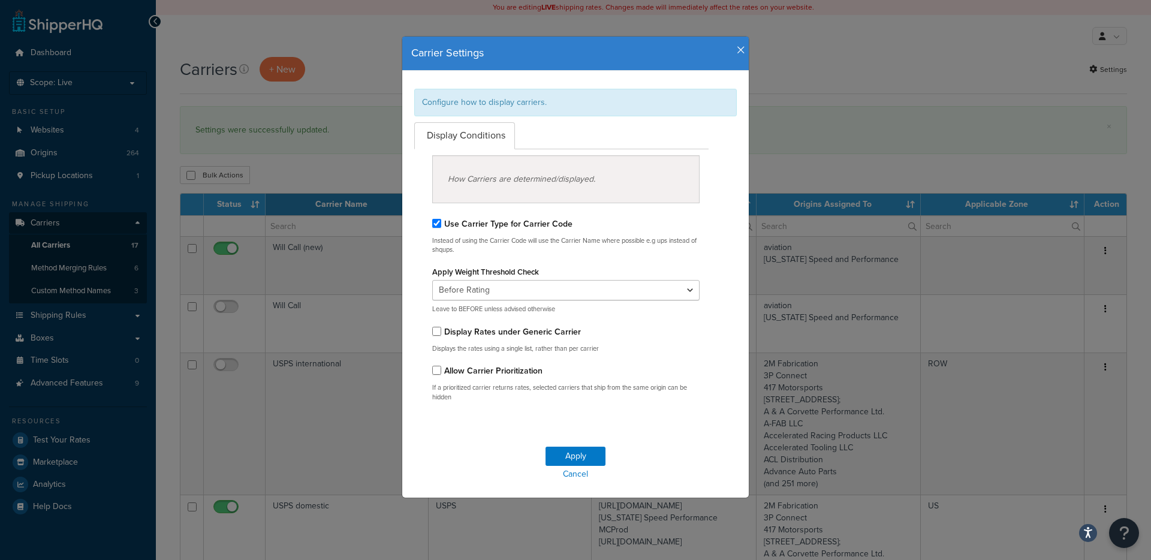
click at [463, 331] on label "Display Rates under Generic Carrier" at bounding box center [512, 332] width 137 height 13
click at [441, 331] on input "Display Rates under Generic Carrier" at bounding box center [436, 331] width 9 height 9
checkbox input "true"
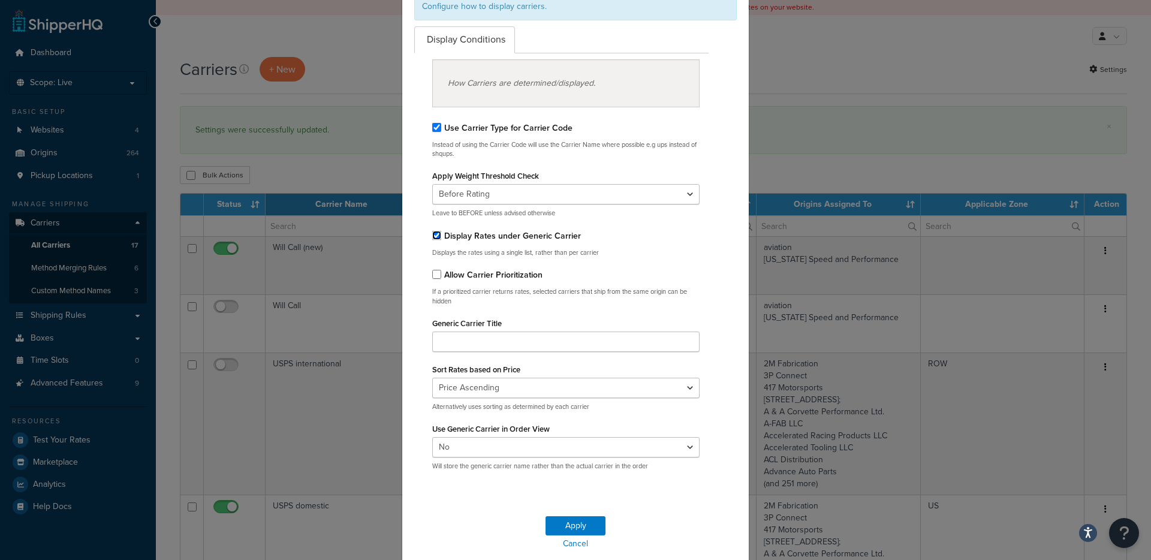
scroll to position [140, 0]
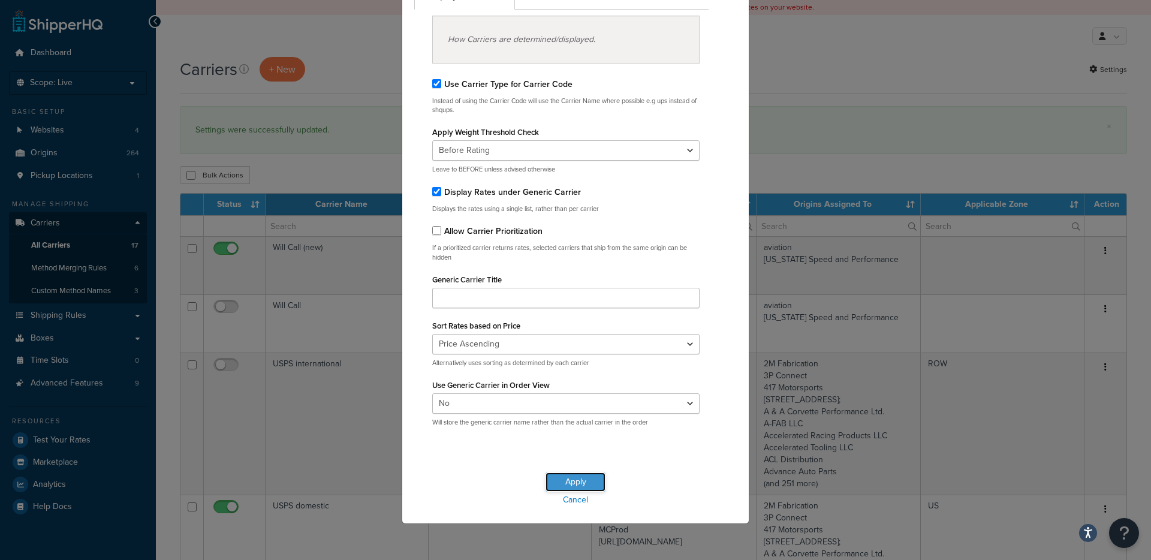
click at [581, 483] on button "Apply" at bounding box center [576, 481] width 60 height 19
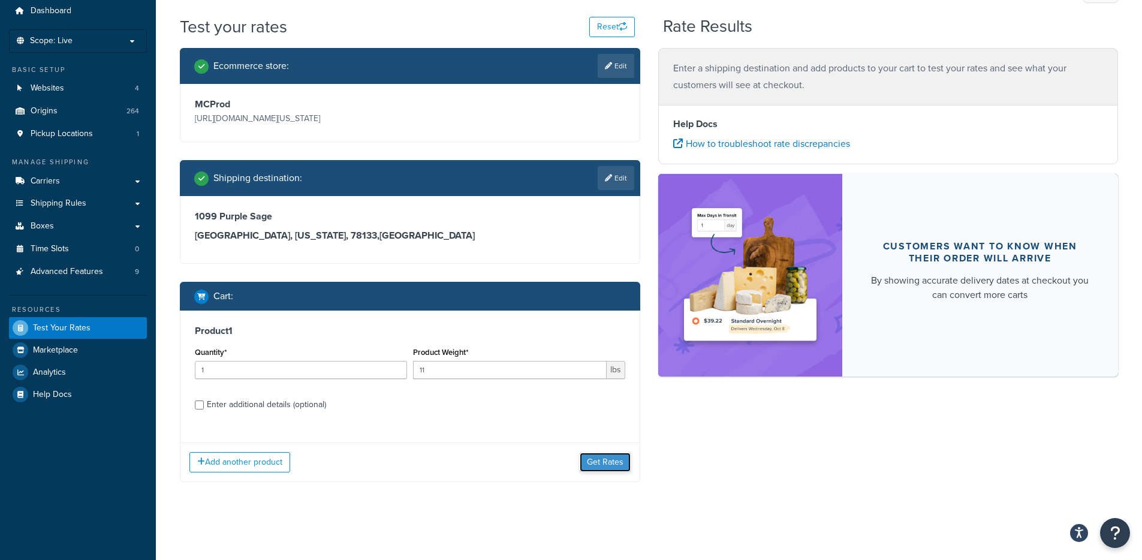
click at [624, 462] on button "Get Rates" at bounding box center [605, 462] width 51 height 19
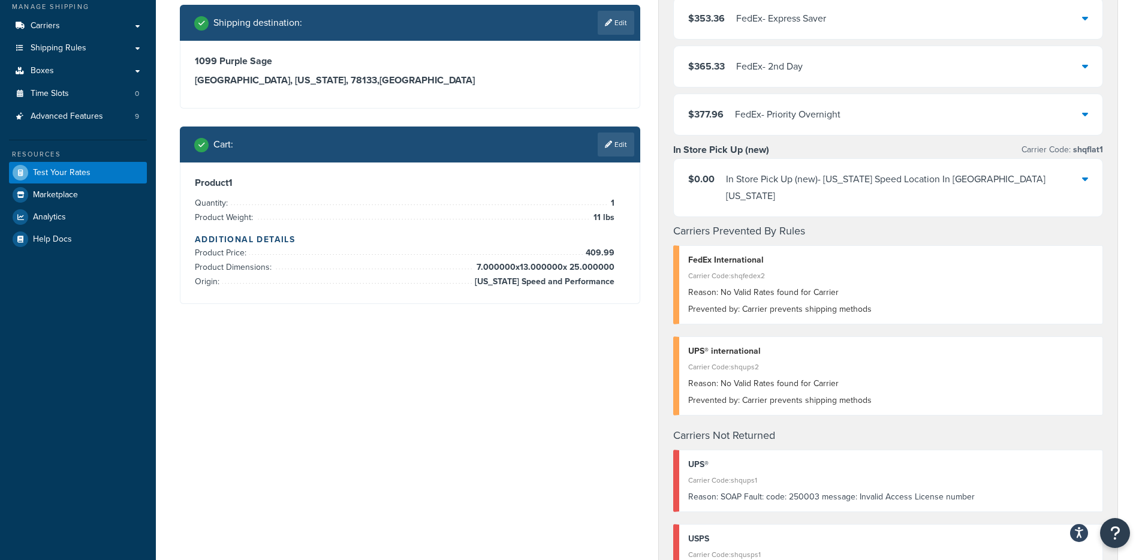
scroll to position [197, 0]
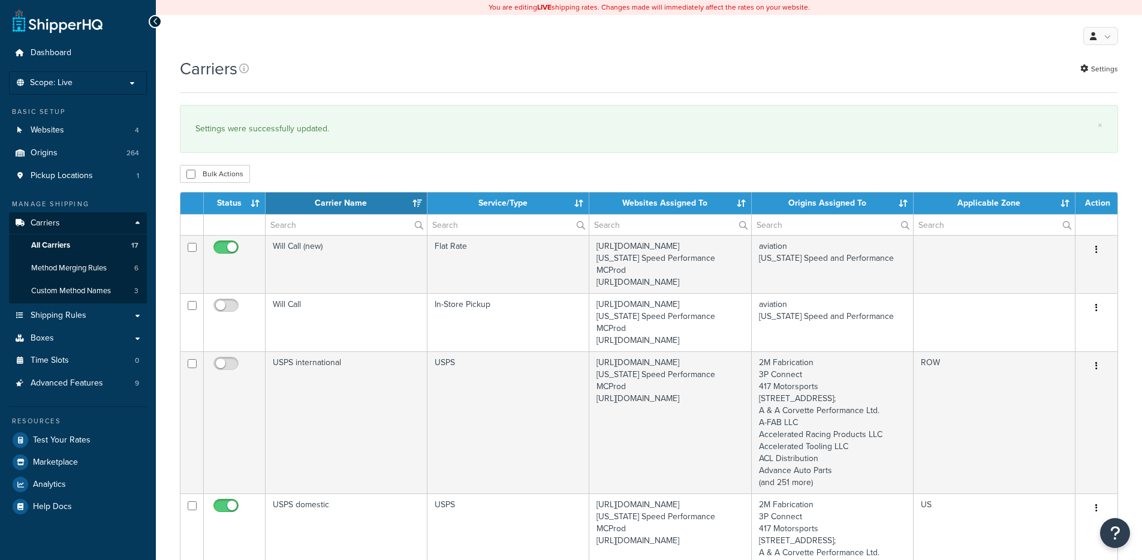
select select "15"
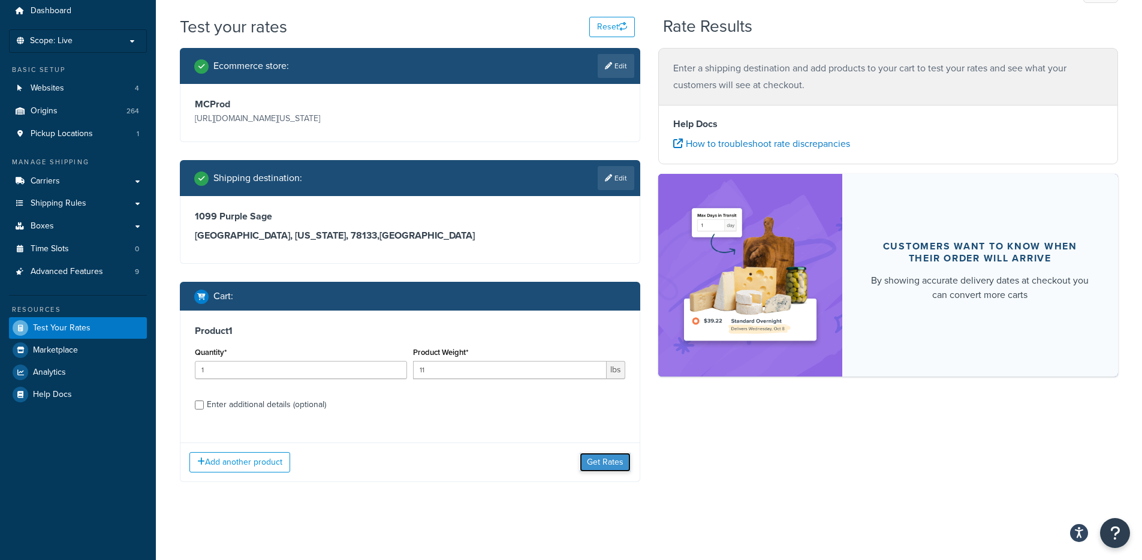
click at [612, 468] on button "Get Rates" at bounding box center [605, 462] width 51 height 19
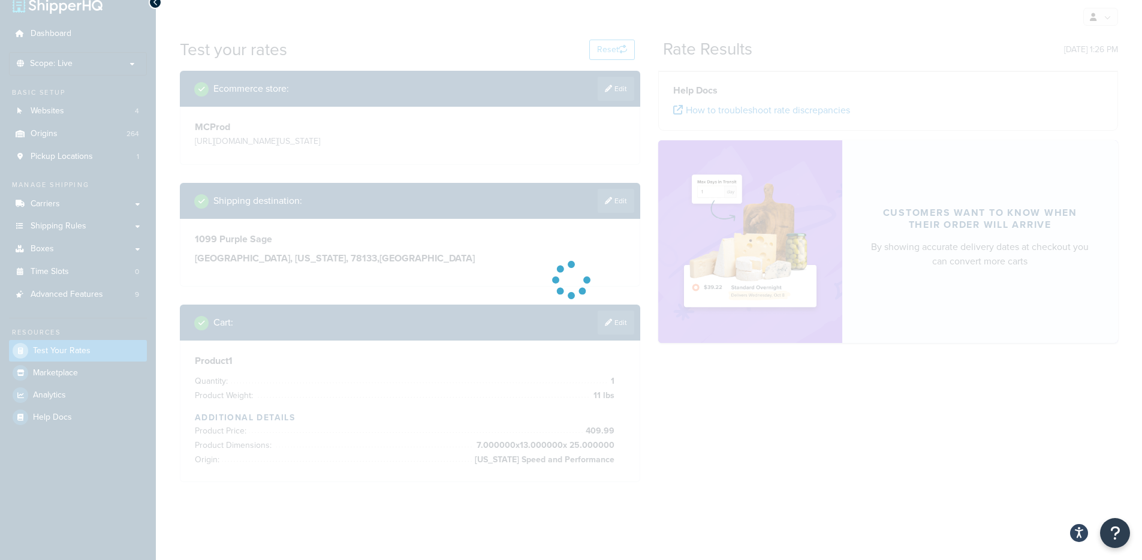
scroll to position [42, 0]
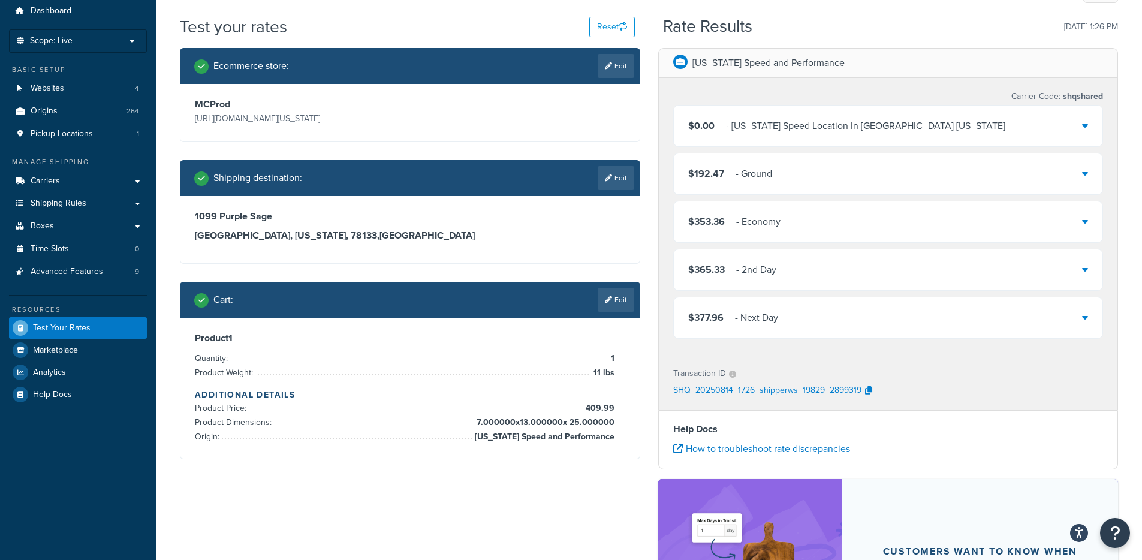
click at [841, 179] on div "$192.47 - Ground" at bounding box center [888, 173] width 429 height 41
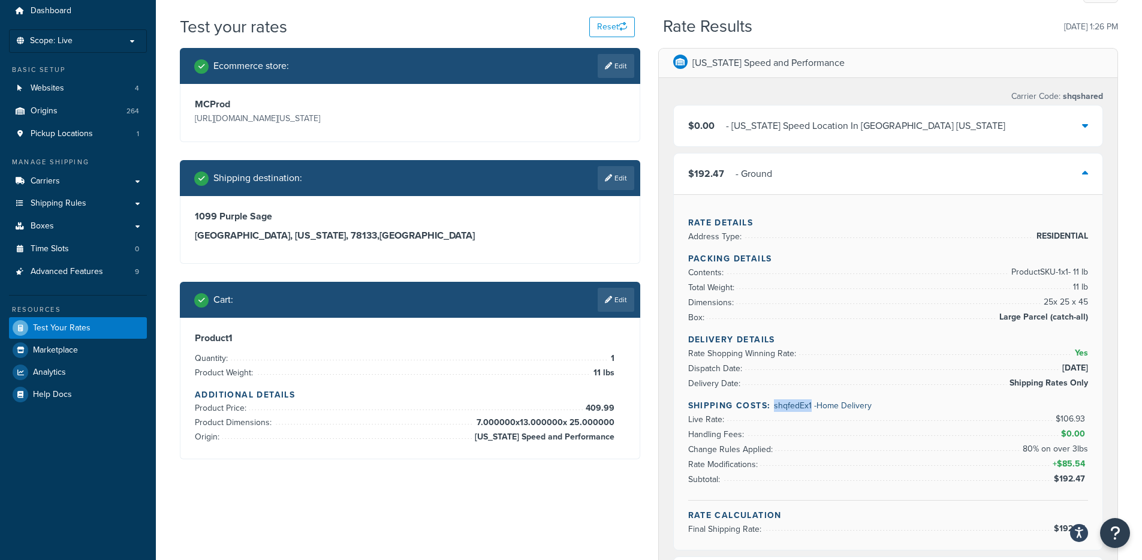
drag, startPoint x: 810, startPoint y: 405, endPoint x: 774, endPoint y: 405, distance: 36.0
click at [774, 405] on span "shqfedEx1 - Home Delivery" at bounding box center [823, 405] width 98 height 13
copy span "shqfedEx1"
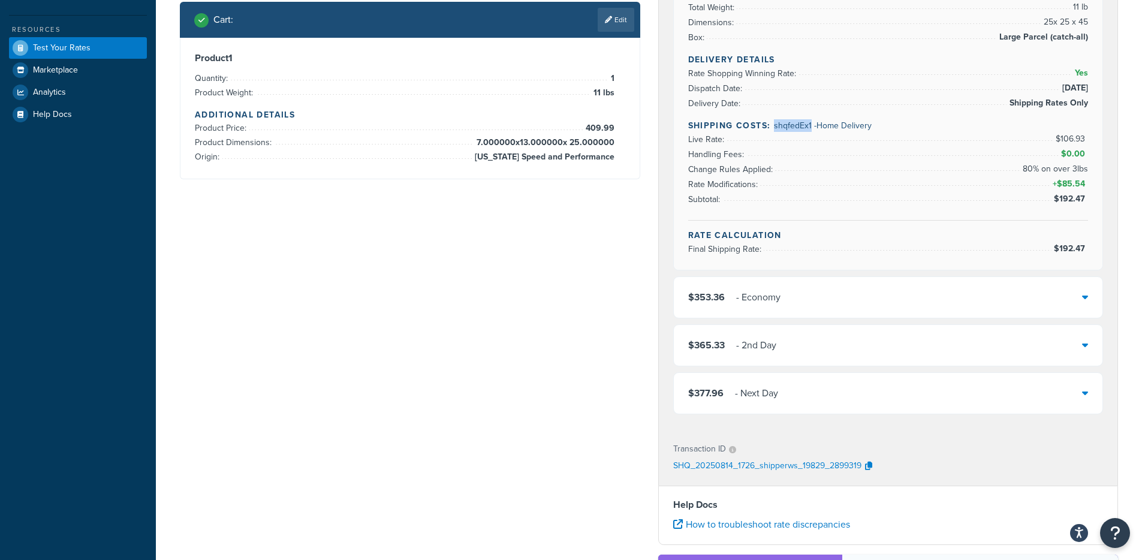
scroll to position [325, 0]
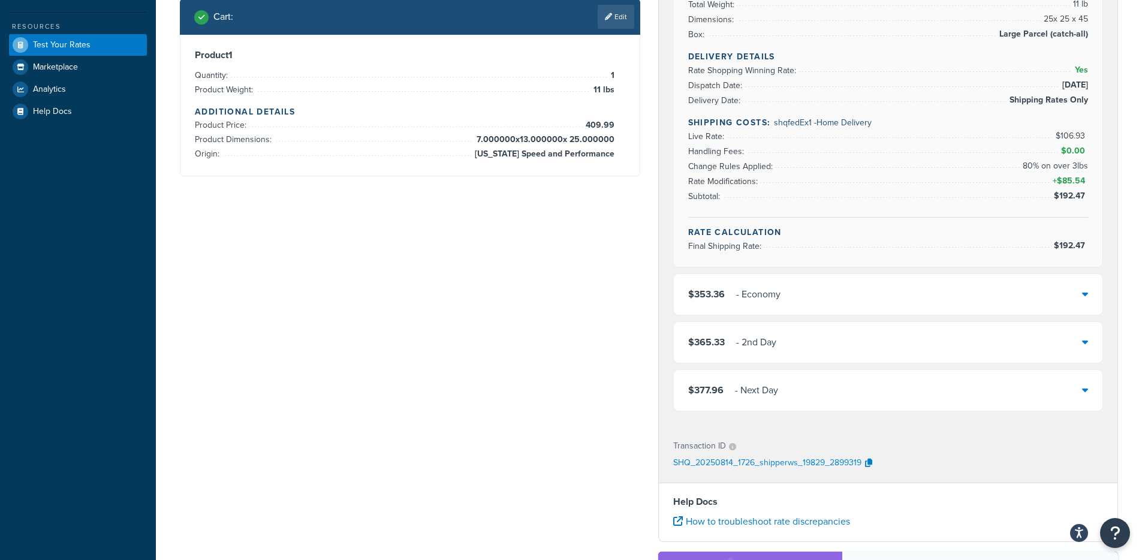
click at [850, 297] on div "$353.36 - Economy" at bounding box center [888, 294] width 429 height 41
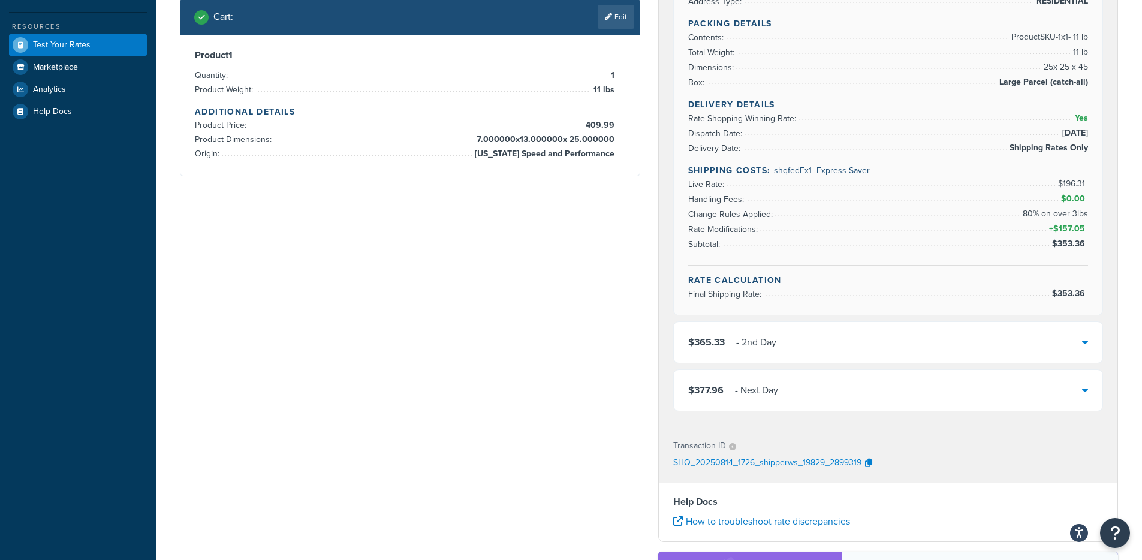
click at [848, 325] on div "$365.33 - 2nd Day" at bounding box center [888, 342] width 429 height 41
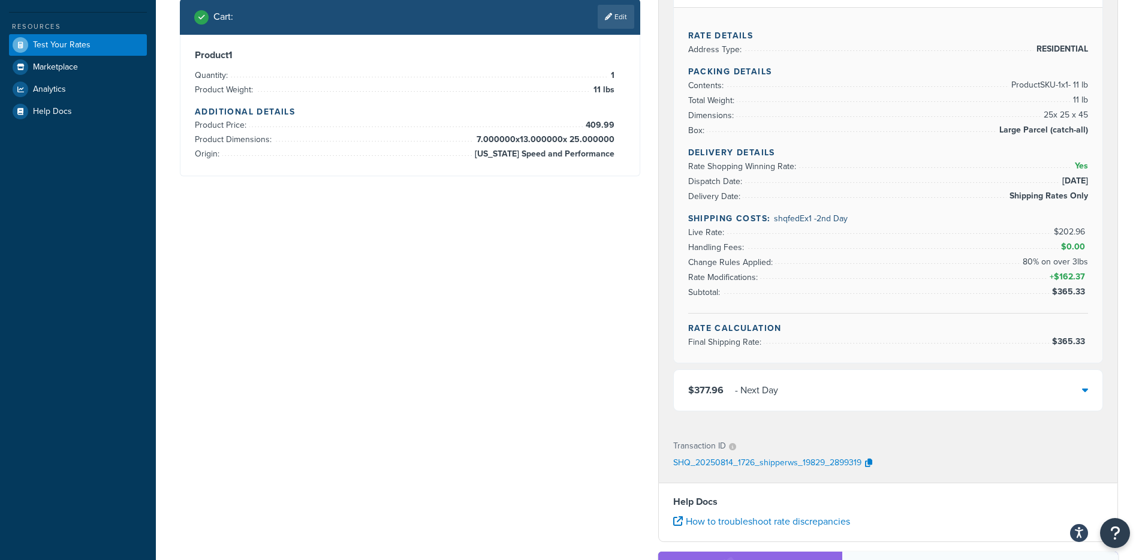
click at [851, 390] on div "$377.96 - Next Day" at bounding box center [888, 390] width 429 height 41
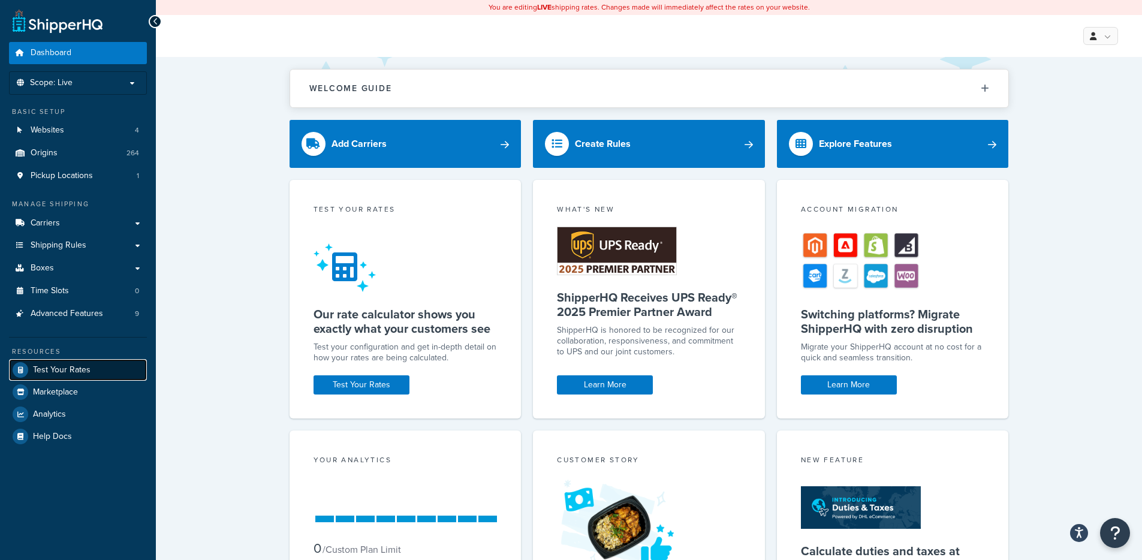
click at [58, 365] on span "Test Your Rates" at bounding box center [62, 370] width 58 height 10
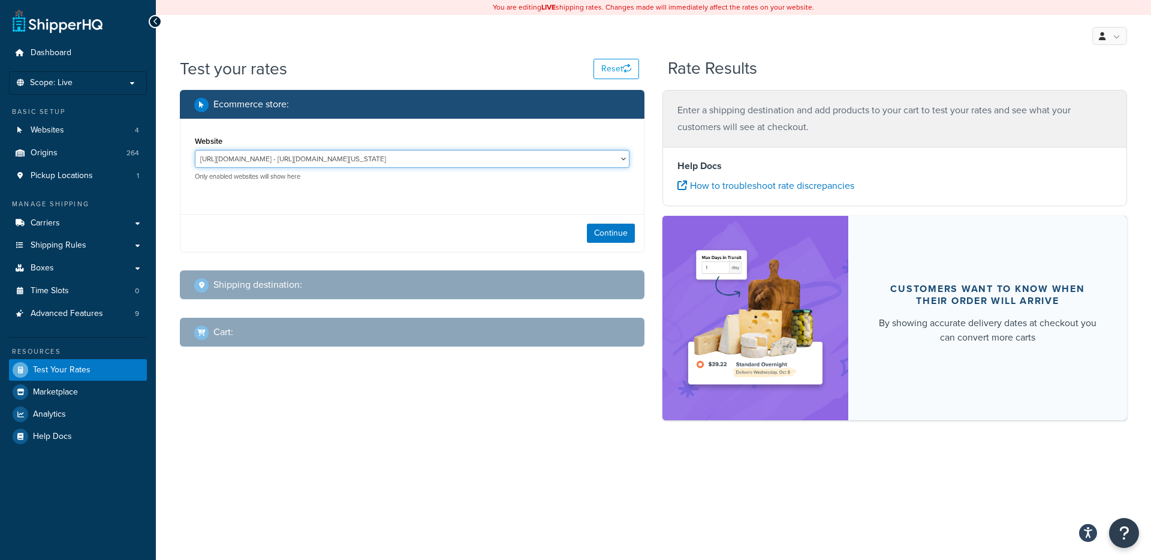
click at [419, 152] on select "http://mcstaging2.rcimetalworks.com/ - https://mcstaging2.texas-speed.com/check…" at bounding box center [412, 159] width 435 height 18
select select "bd4750d74578c5f06571c96295b2fae1"
click at [602, 228] on button "Continue" at bounding box center [611, 233] width 48 height 19
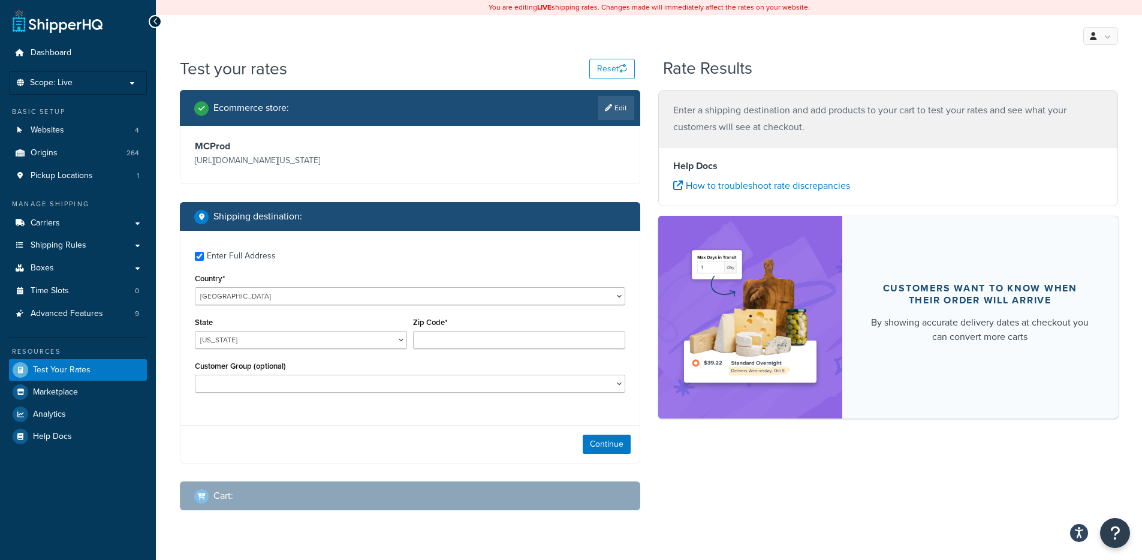
checkbox input "true"
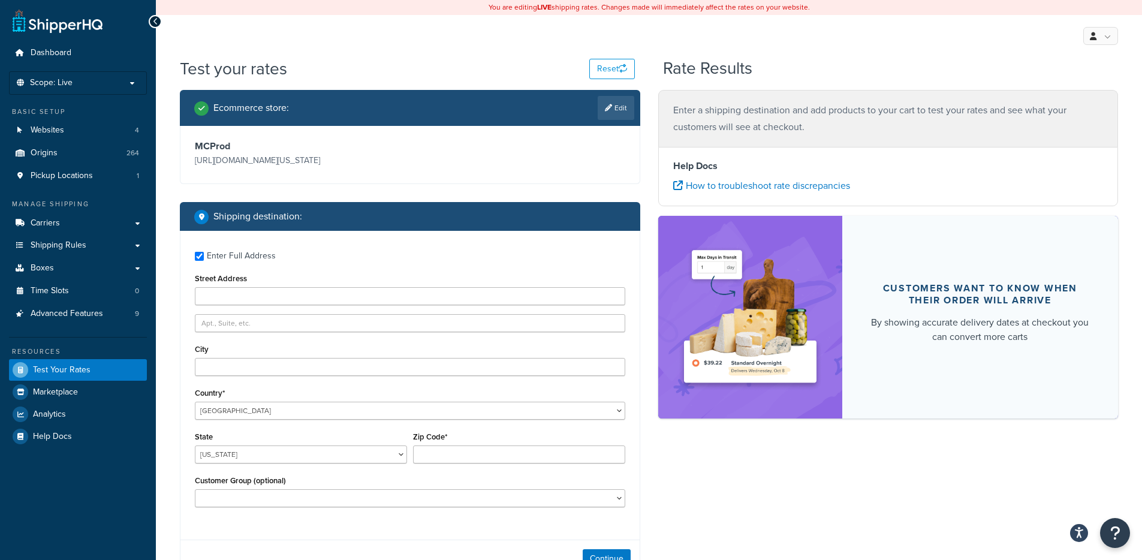
type input "1099 Purple Sage"
type input "Canyon Lake"
type input "78133"
select select "TX"
select select
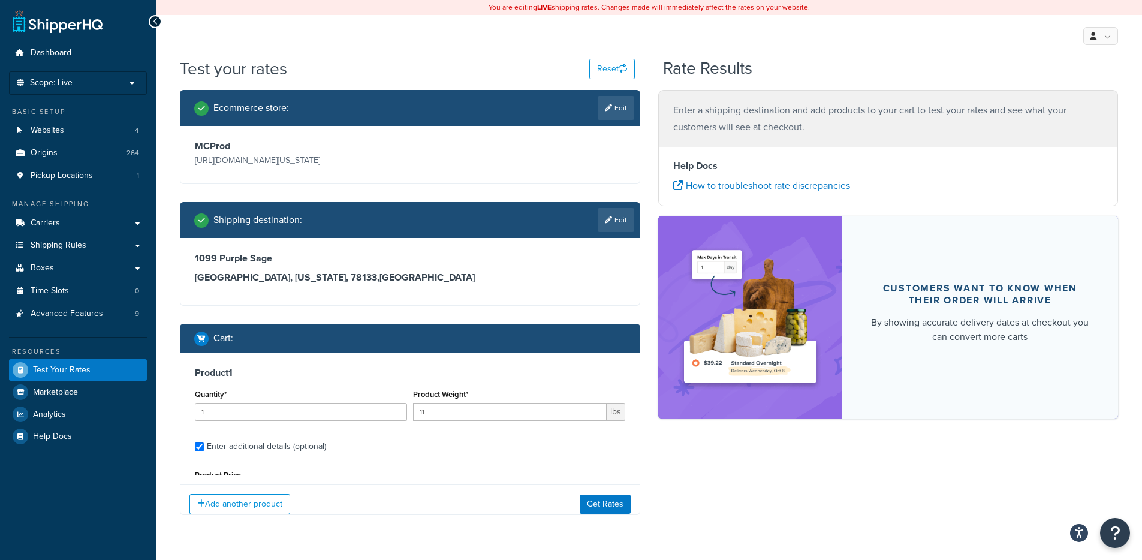
scroll to position [126, 0]
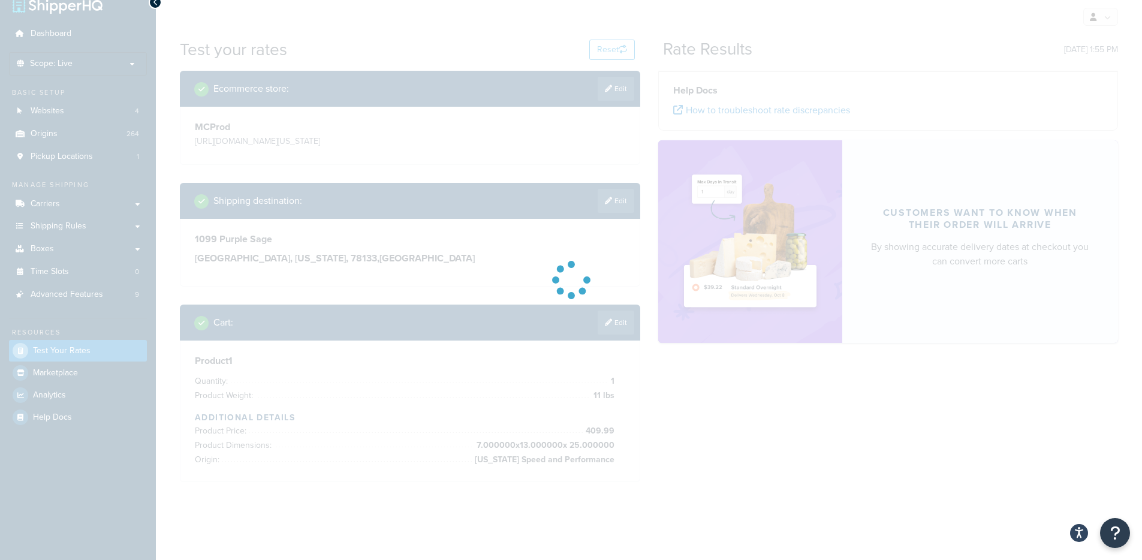
scroll to position [50, 0]
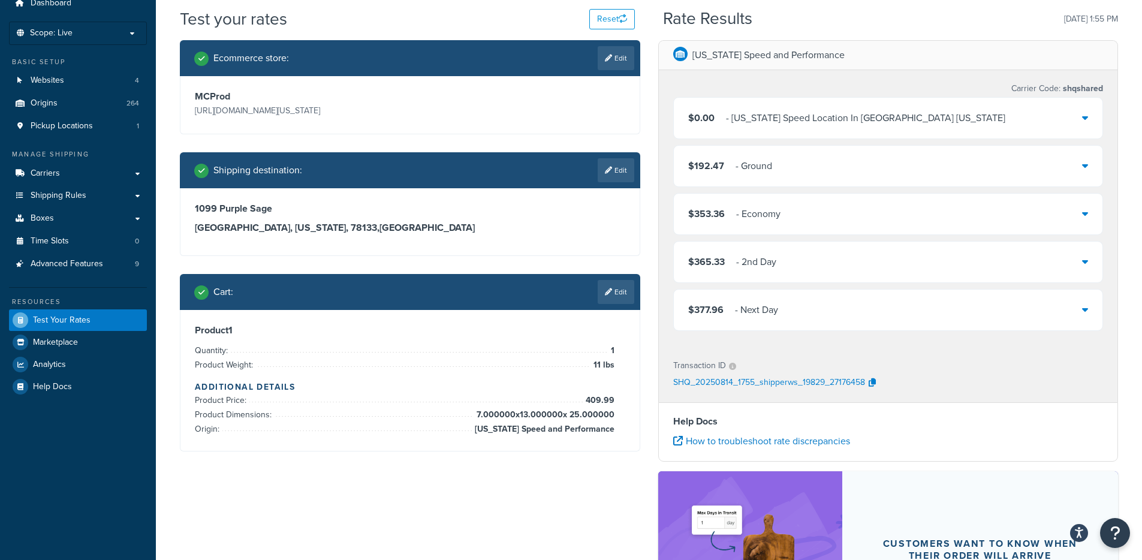
click at [805, 168] on div "$192.47 - Ground" at bounding box center [888, 166] width 429 height 41
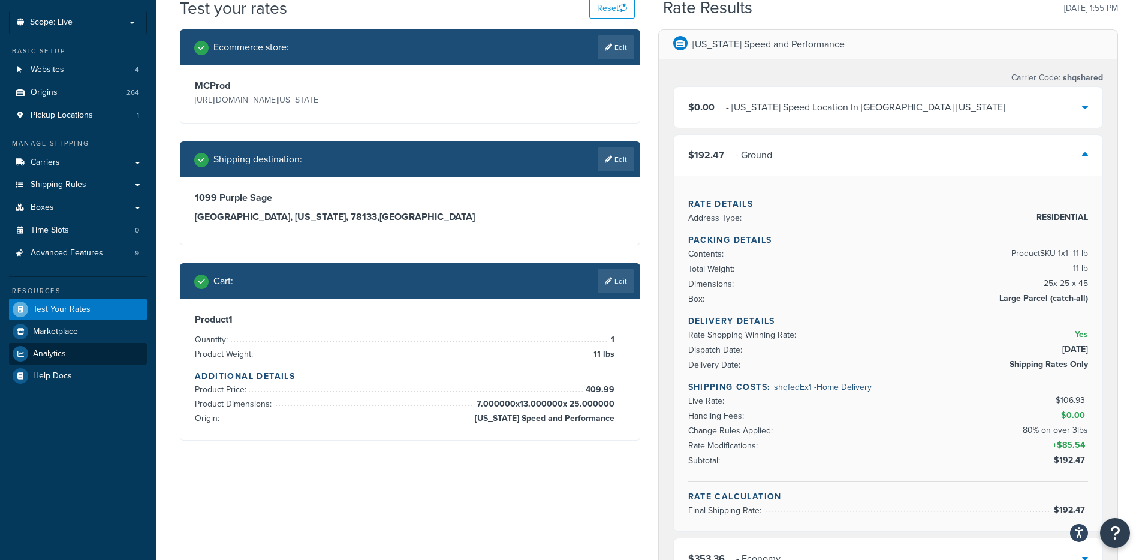
scroll to position [62, 0]
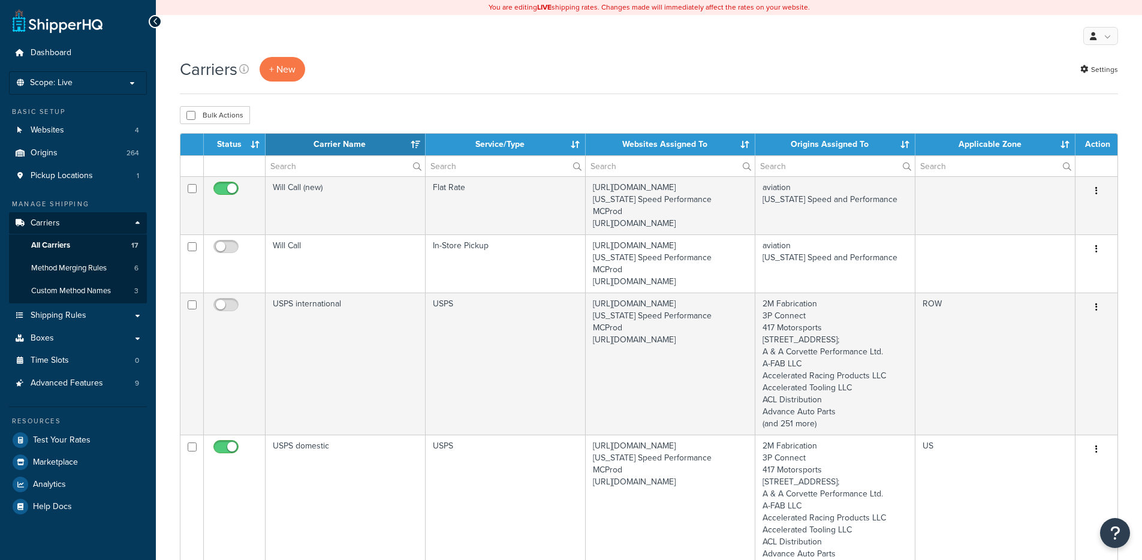
select select "15"
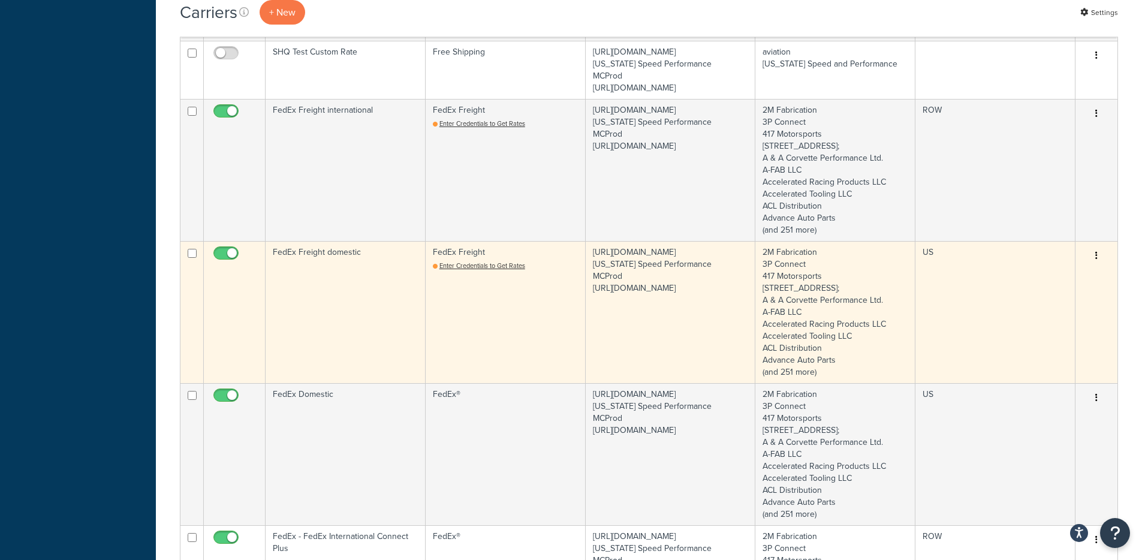
scroll to position [969, 0]
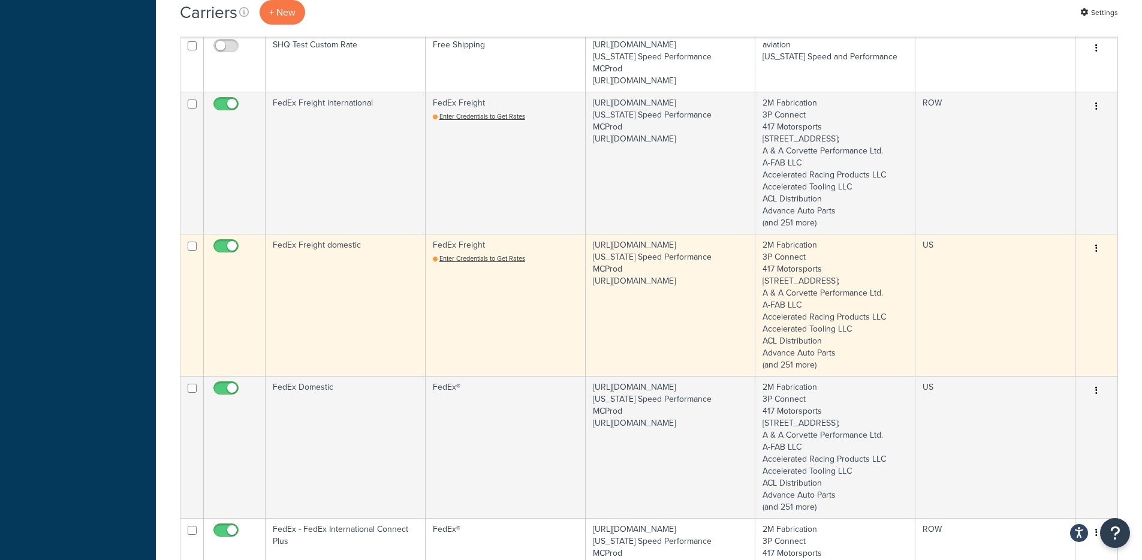
click at [383, 312] on td "FedEx Freight domestic" at bounding box center [346, 305] width 160 height 142
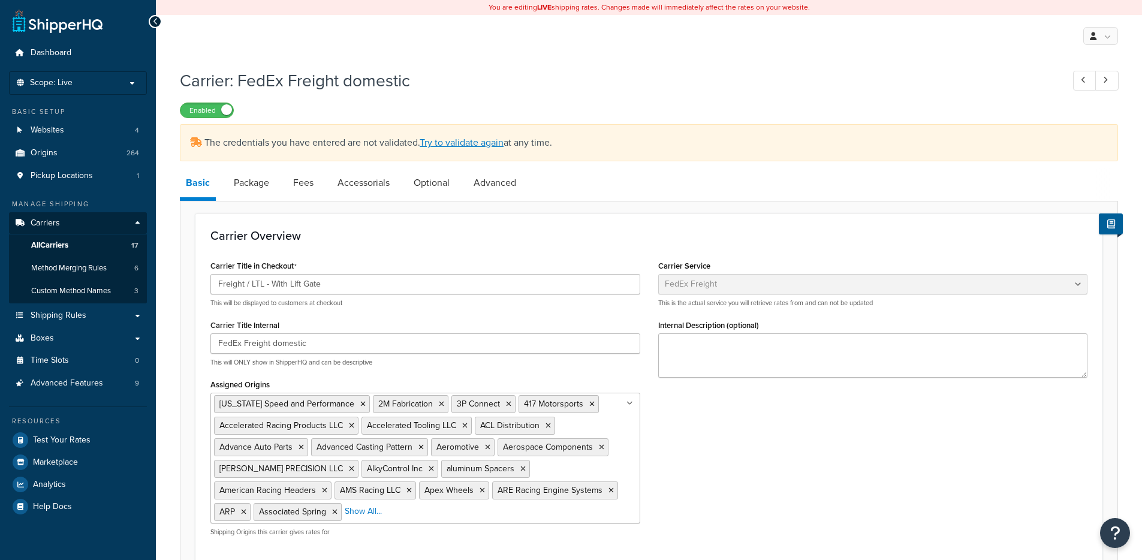
select select "fedExFreight"
click at [489, 186] on link "Advanced" at bounding box center [495, 182] width 55 height 29
select select "false"
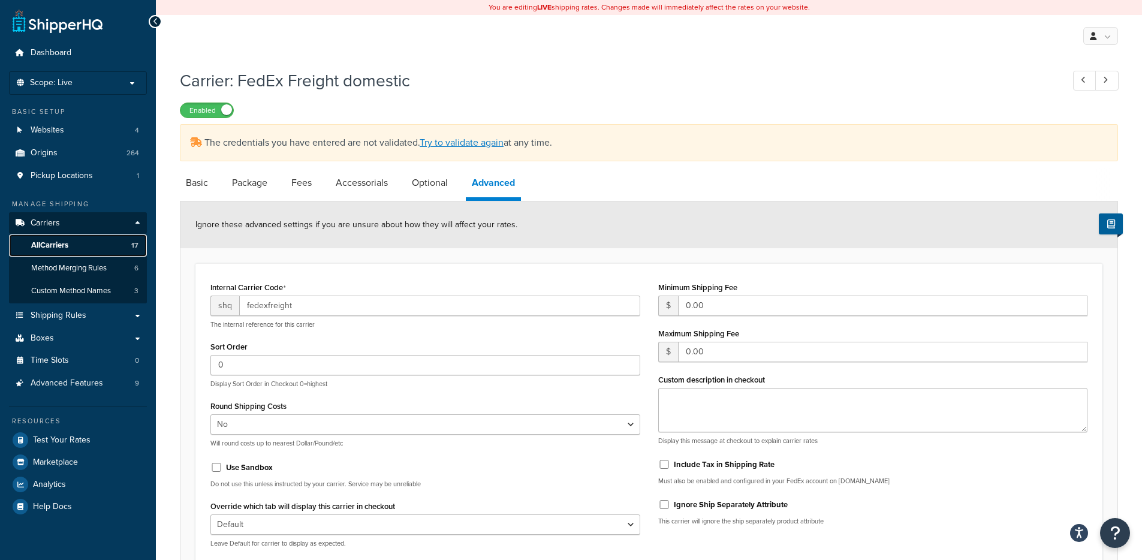
click at [101, 245] on link "All Carriers 17" at bounding box center [78, 245] width 138 height 22
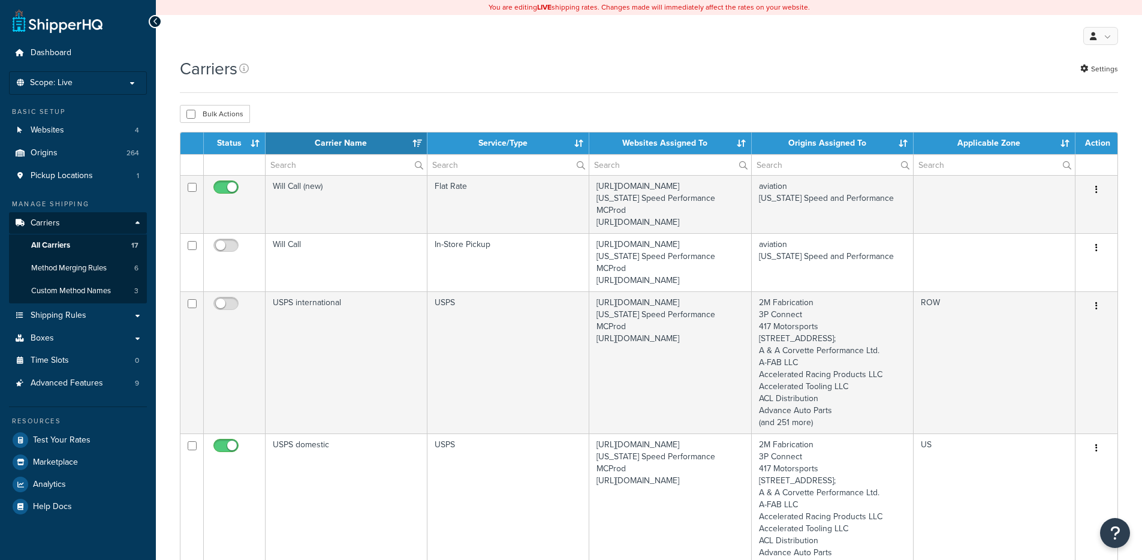
select select "15"
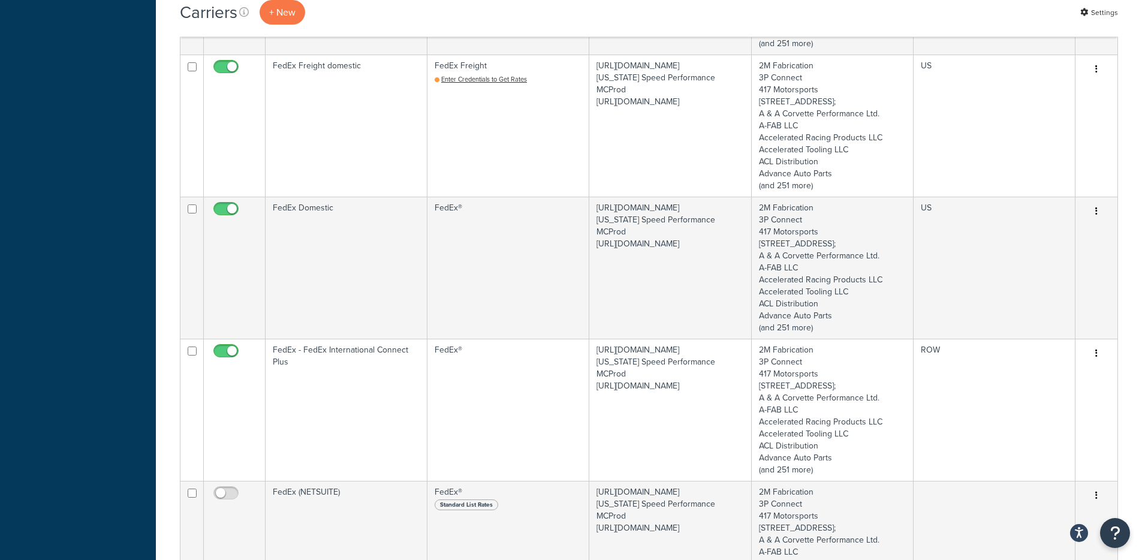
scroll to position [1234, 0]
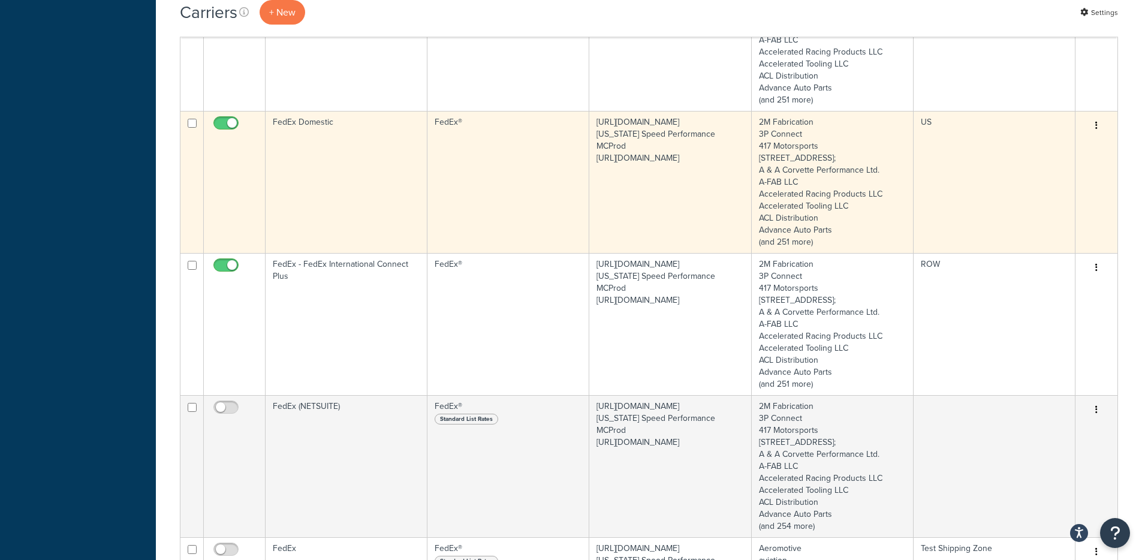
click at [355, 245] on td "FedEx Domestic" at bounding box center [347, 182] width 162 height 142
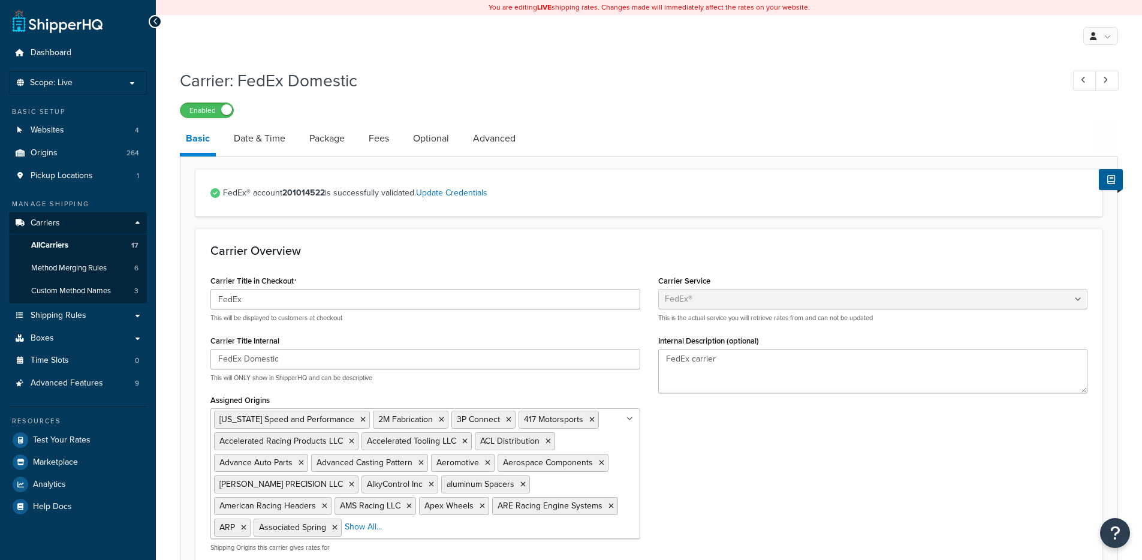
select select "fedEx"
select select "REGULAR_PICKUP"
select select "YOUR_PACKAGING"
click at [506, 136] on link "Advanced" at bounding box center [494, 138] width 55 height 29
select select "false"
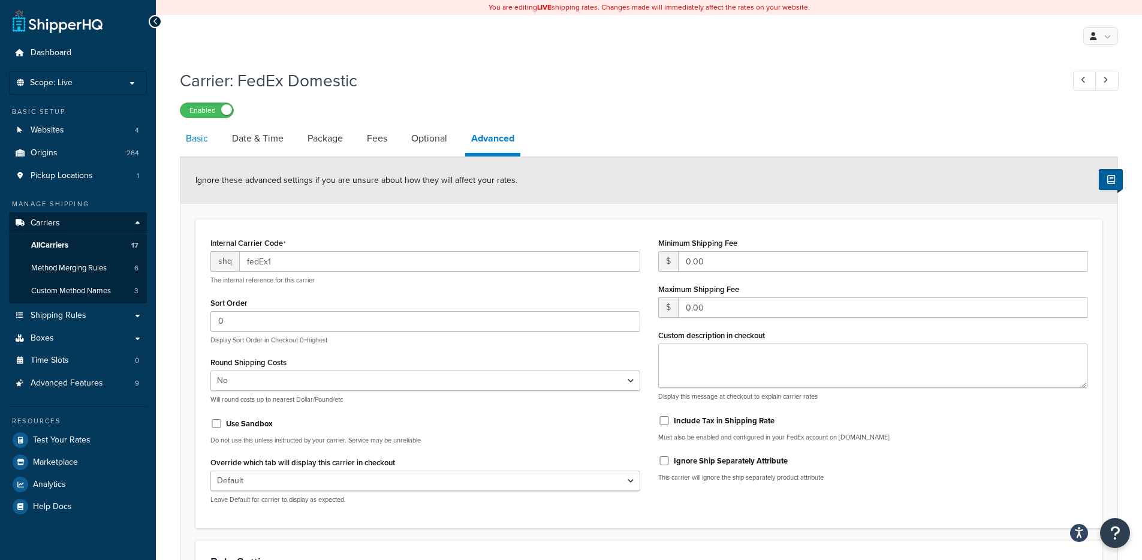
click at [205, 146] on link "Basic" at bounding box center [197, 138] width 34 height 29
select select "fedEx"
select select "REGULAR_PICKUP"
select select "YOUR_PACKAGING"
